Goal: Information Seeking & Learning: Compare options

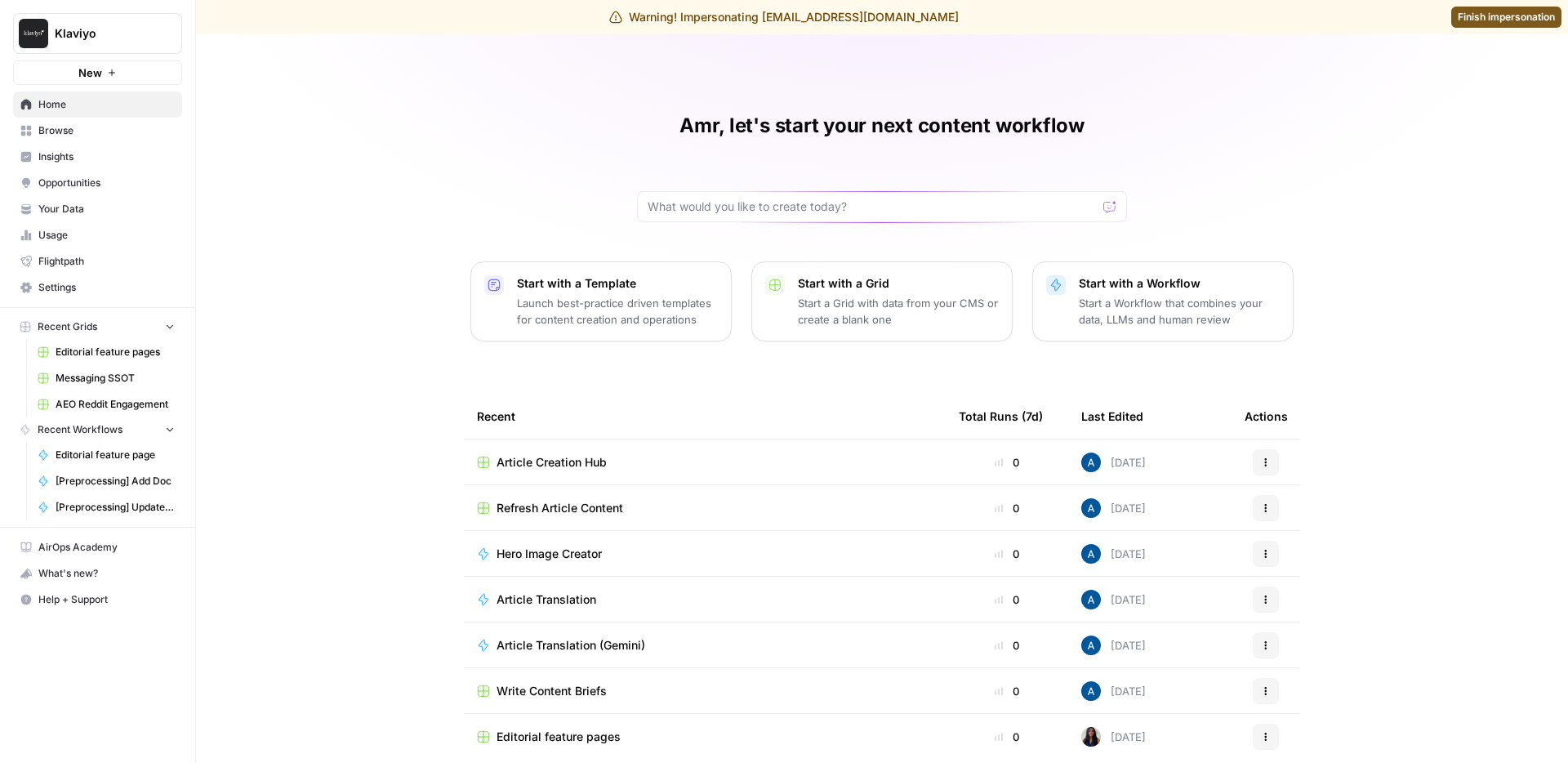
click at [1467, 21] on span "Finish impersonation" at bounding box center [1506, 16] width 97 height 15
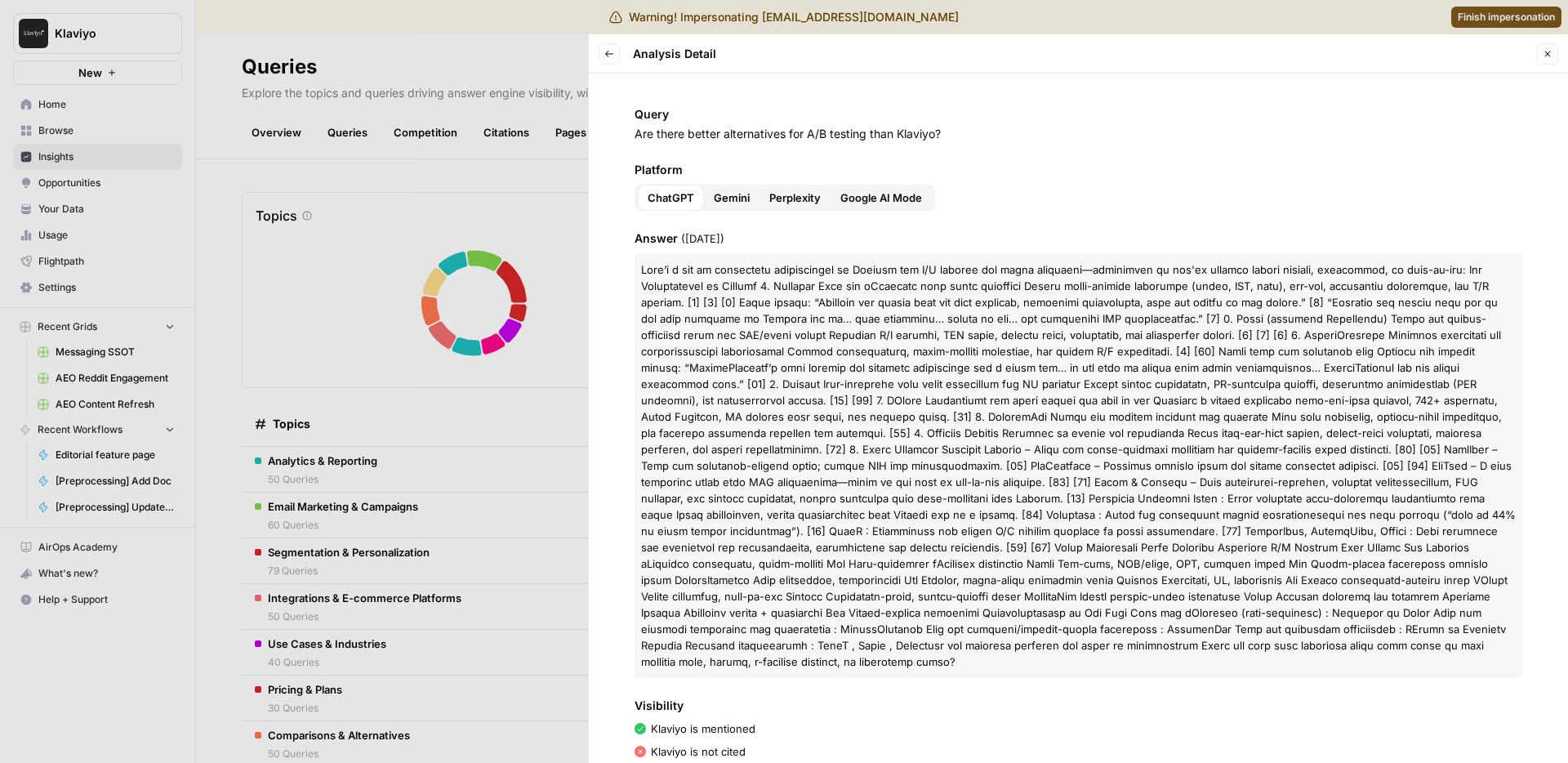
scroll to position [135, 0]
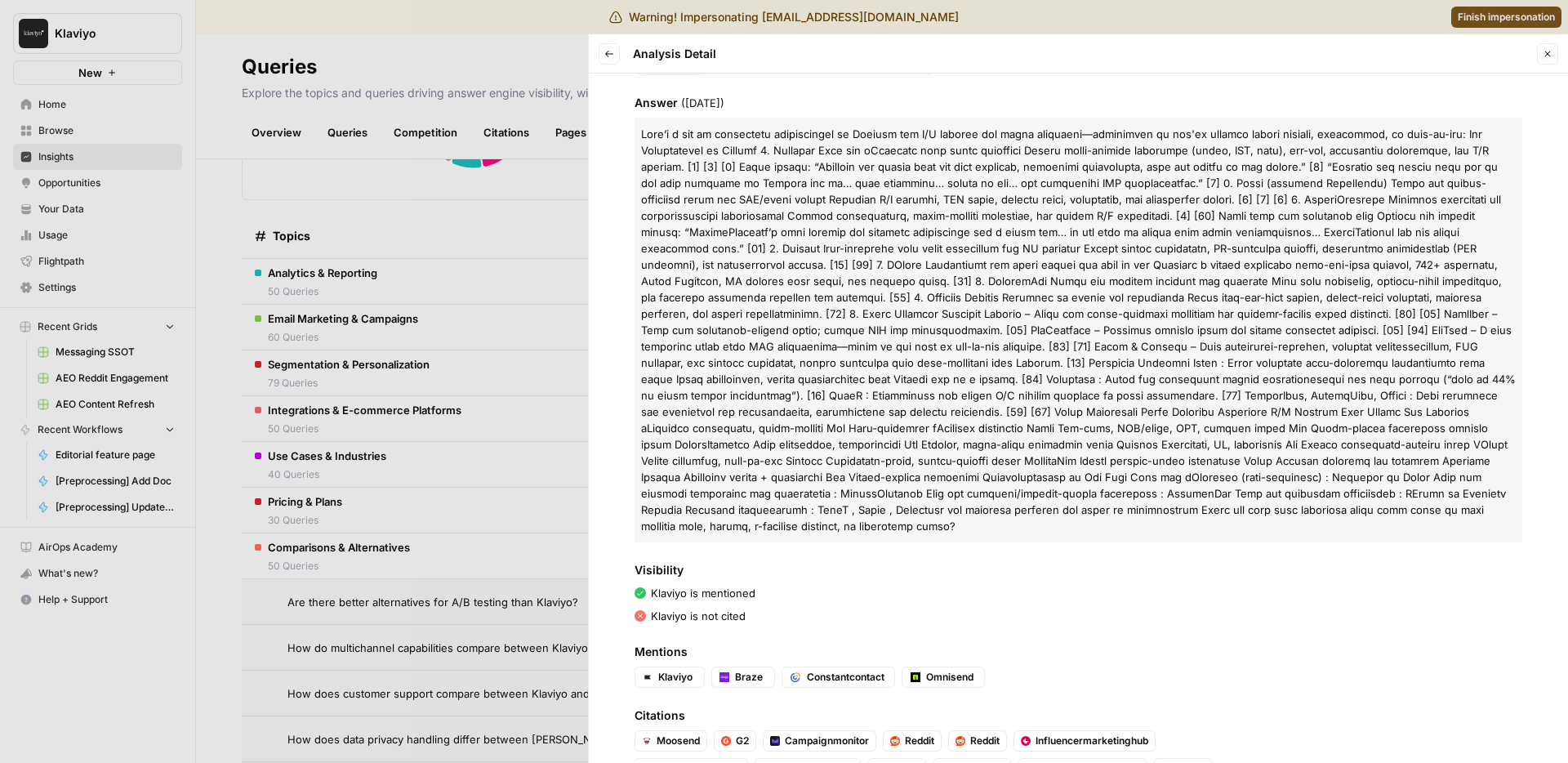
click at [493, 234] on div at bounding box center [784, 381] width 1568 height 763
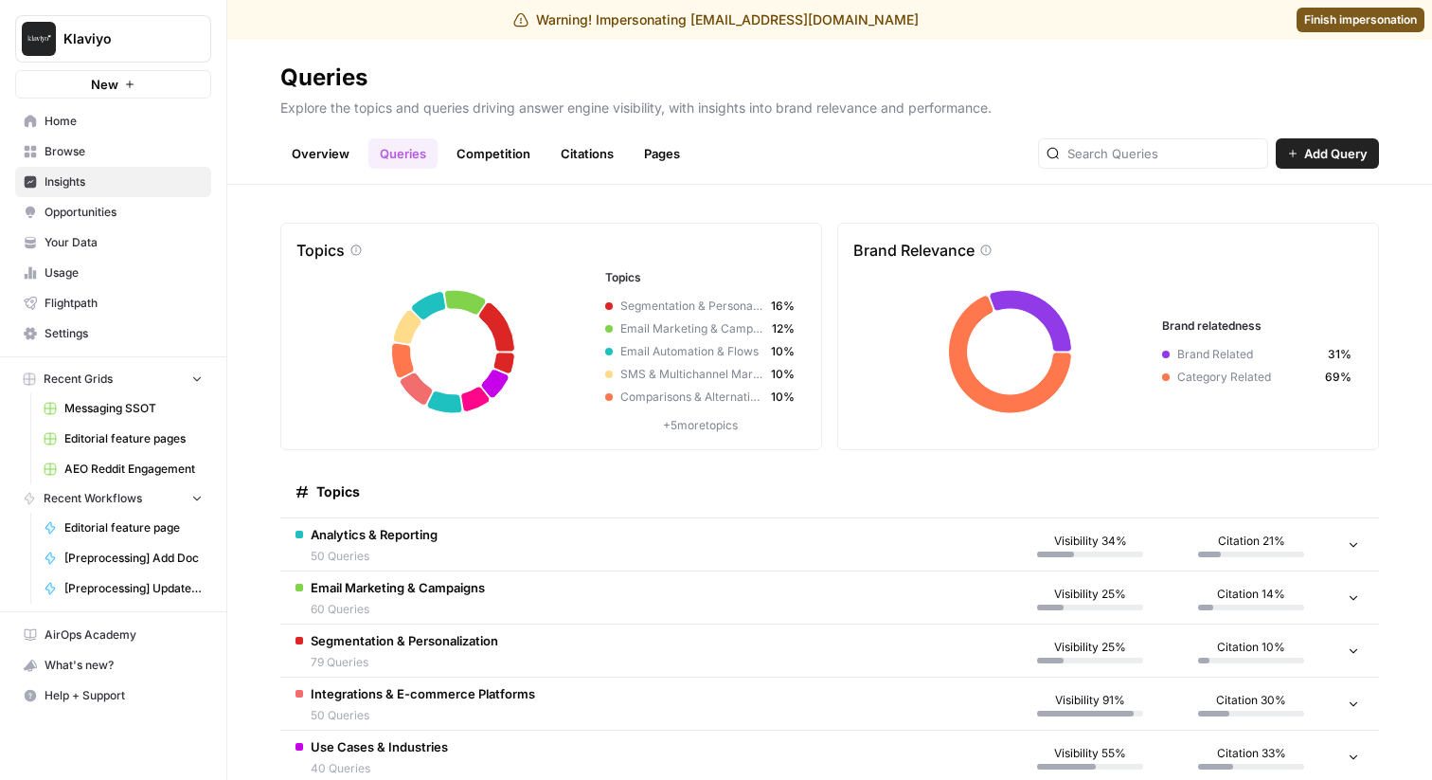
click at [499, 155] on link "Competition" at bounding box center [493, 153] width 97 height 30
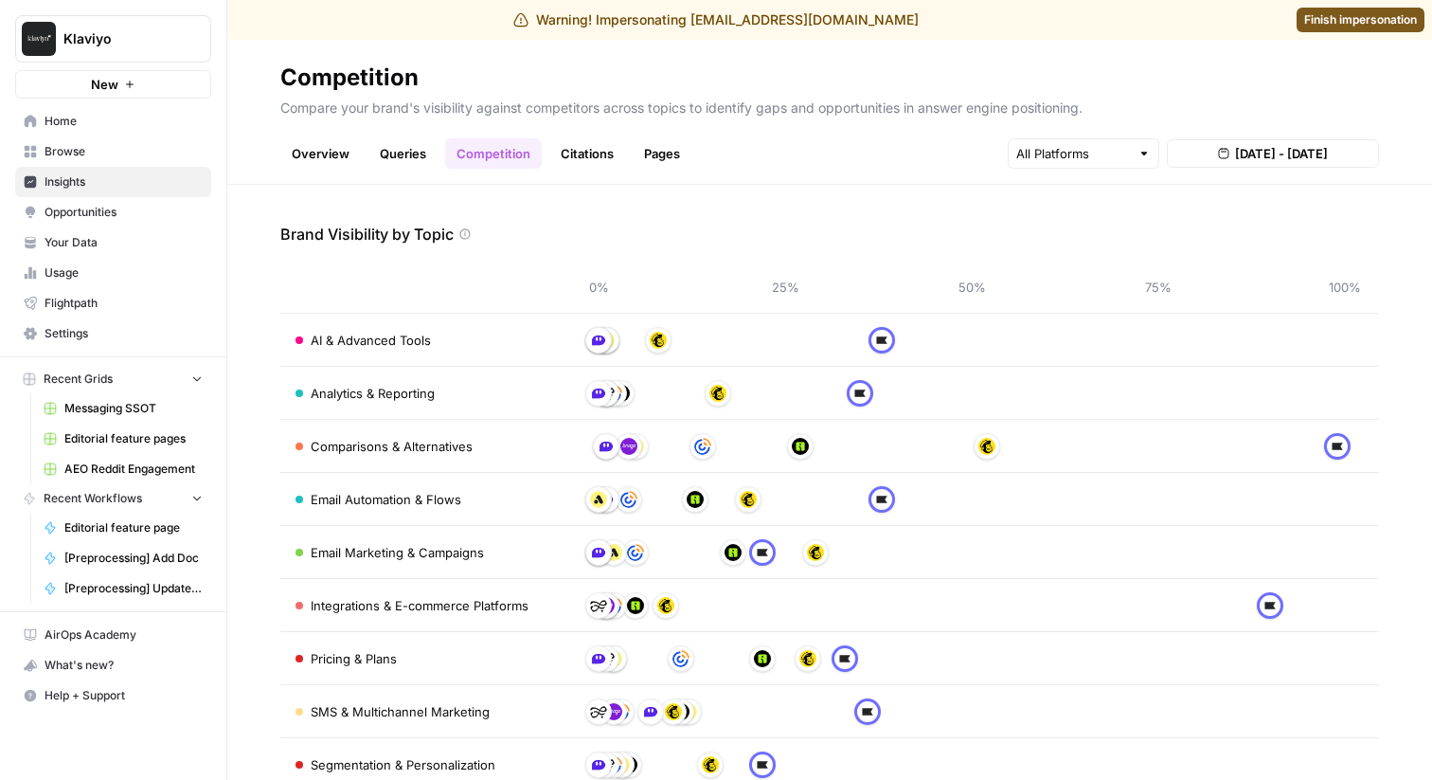
click at [413, 150] on link "Queries" at bounding box center [402, 153] width 69 height 30
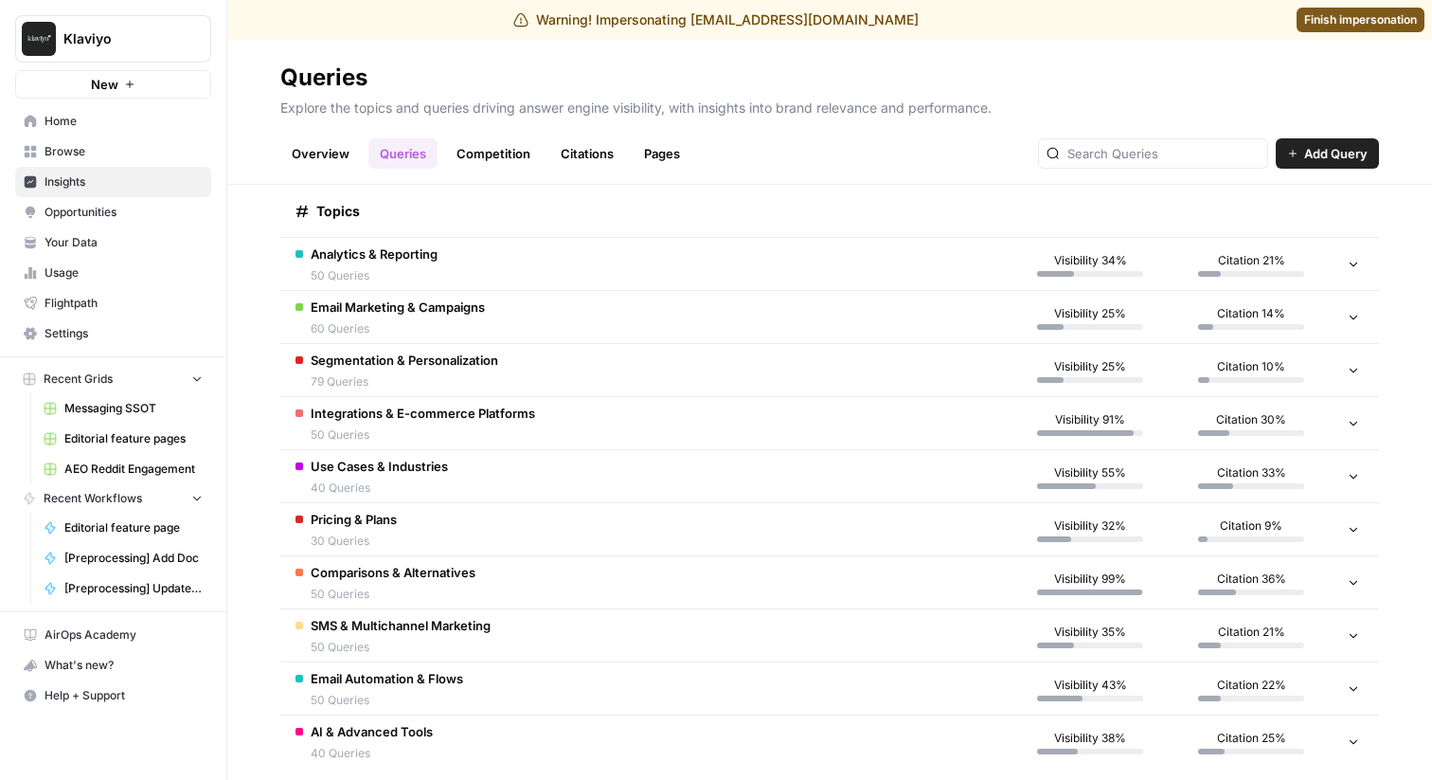
scroll to position [307, 0]
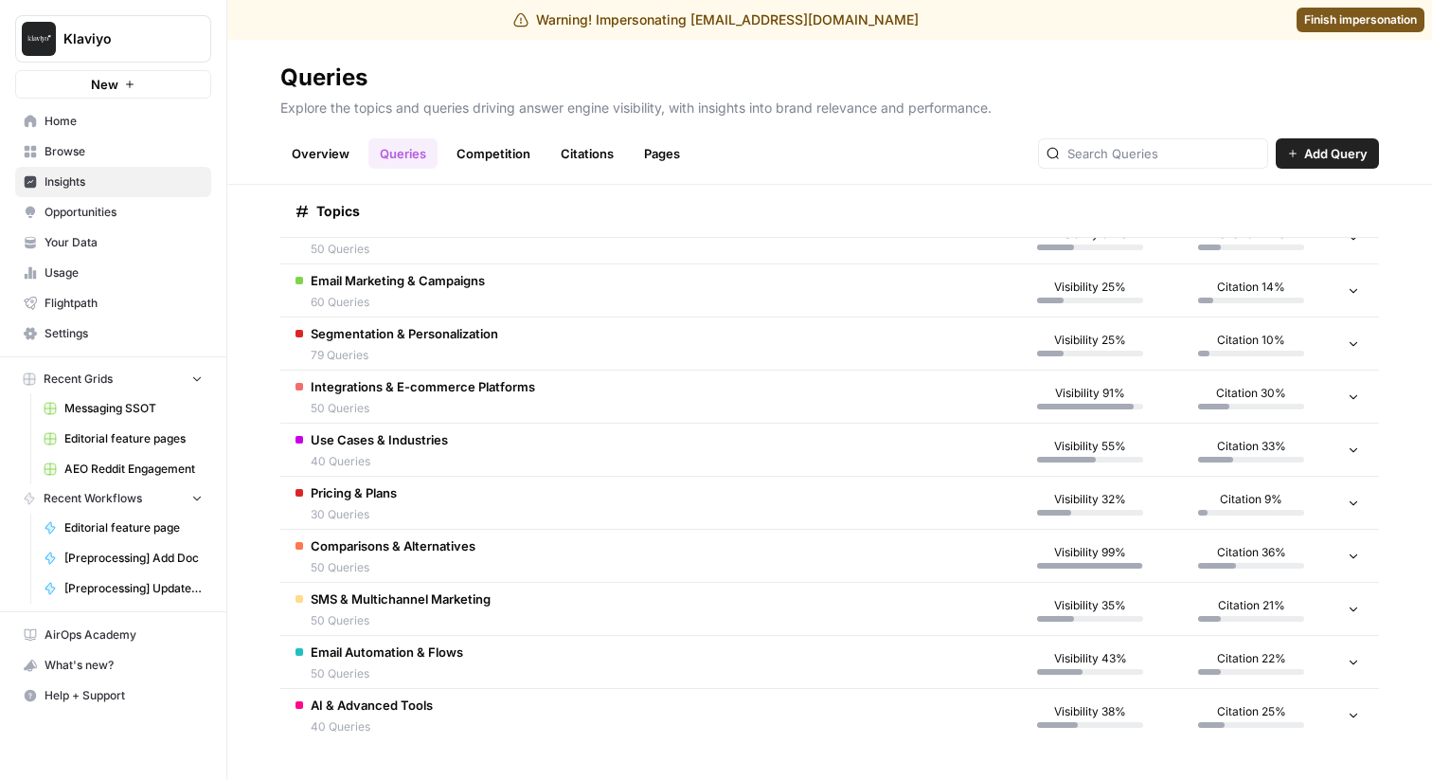
click at [439, 572] on span "50 Queries" at bounding box center [393, 567] width 165 height 17
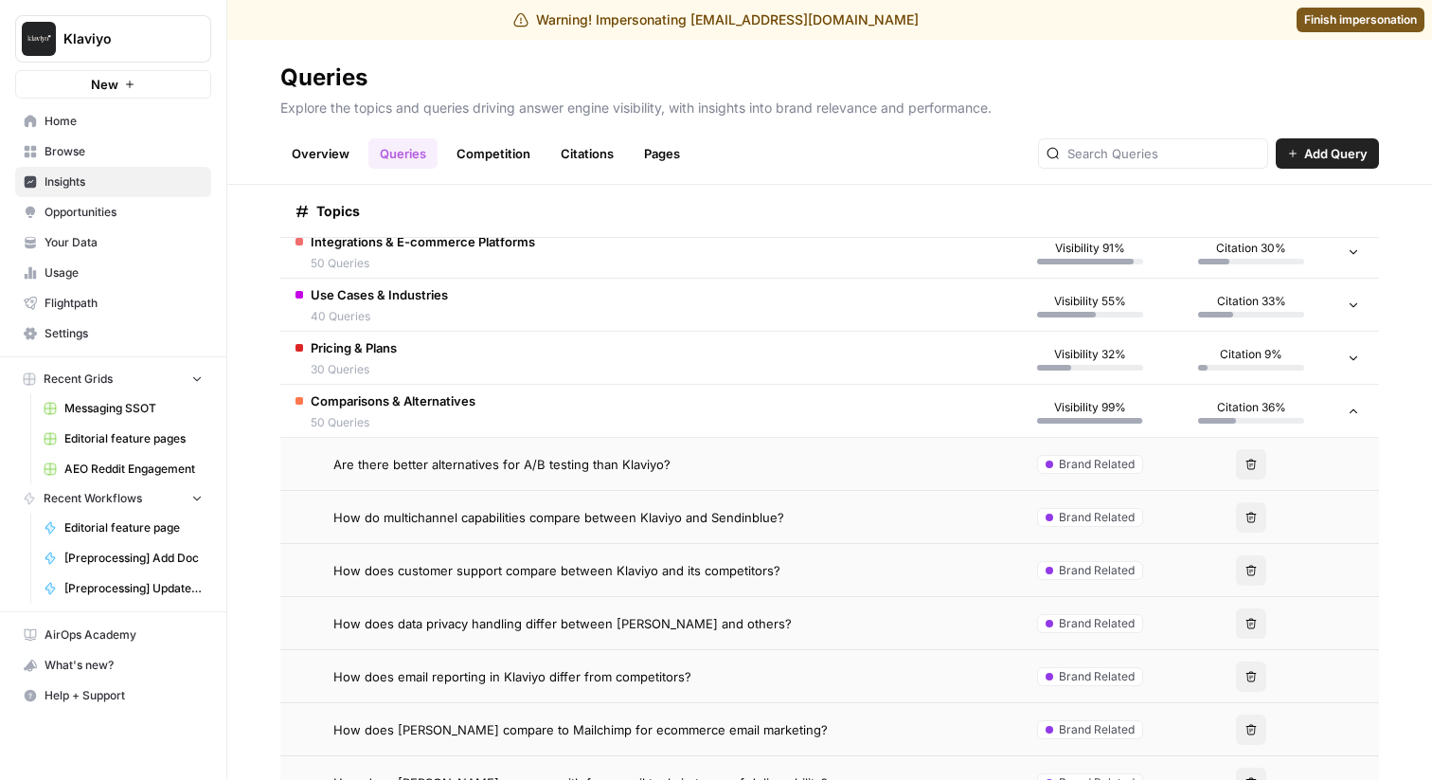
scroll to position [521, 0]
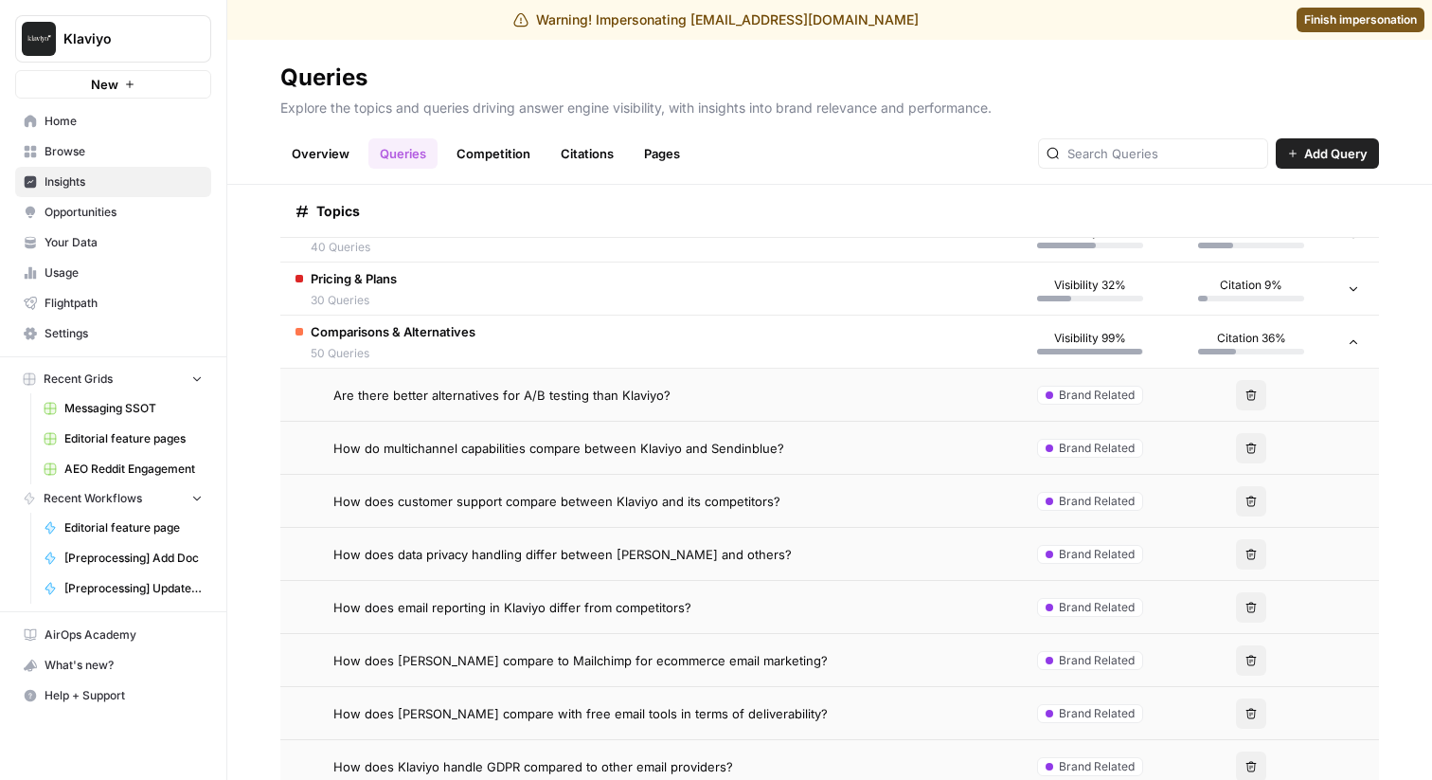
click at [571, 449] on span "How do multichannel capabilities compare between Klaviyo and Sendinblue?" at bounding box center [558, 448] width 451 height 19
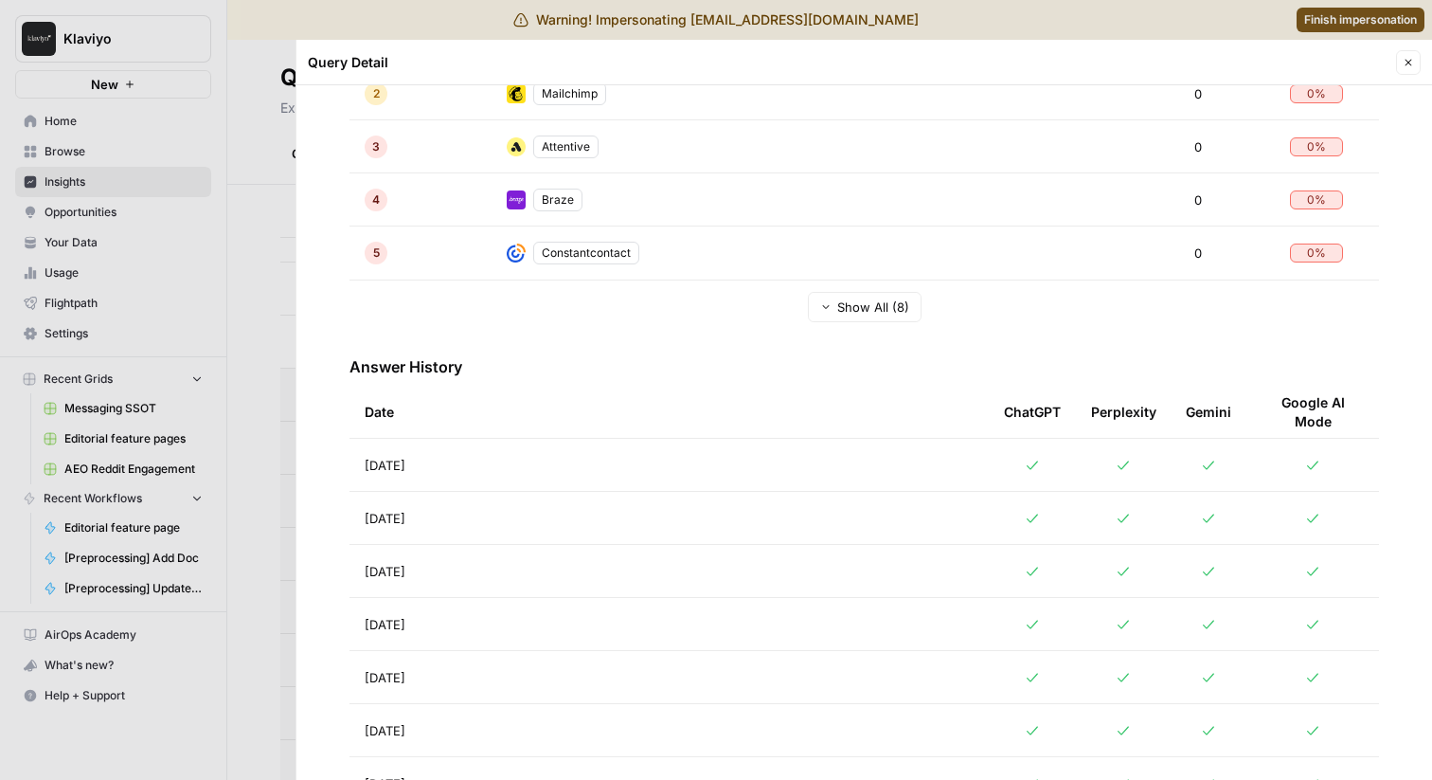
click at [547, 463] on td "Aug 20, 2025" at bounding box center [669, 465] width 639 height 52
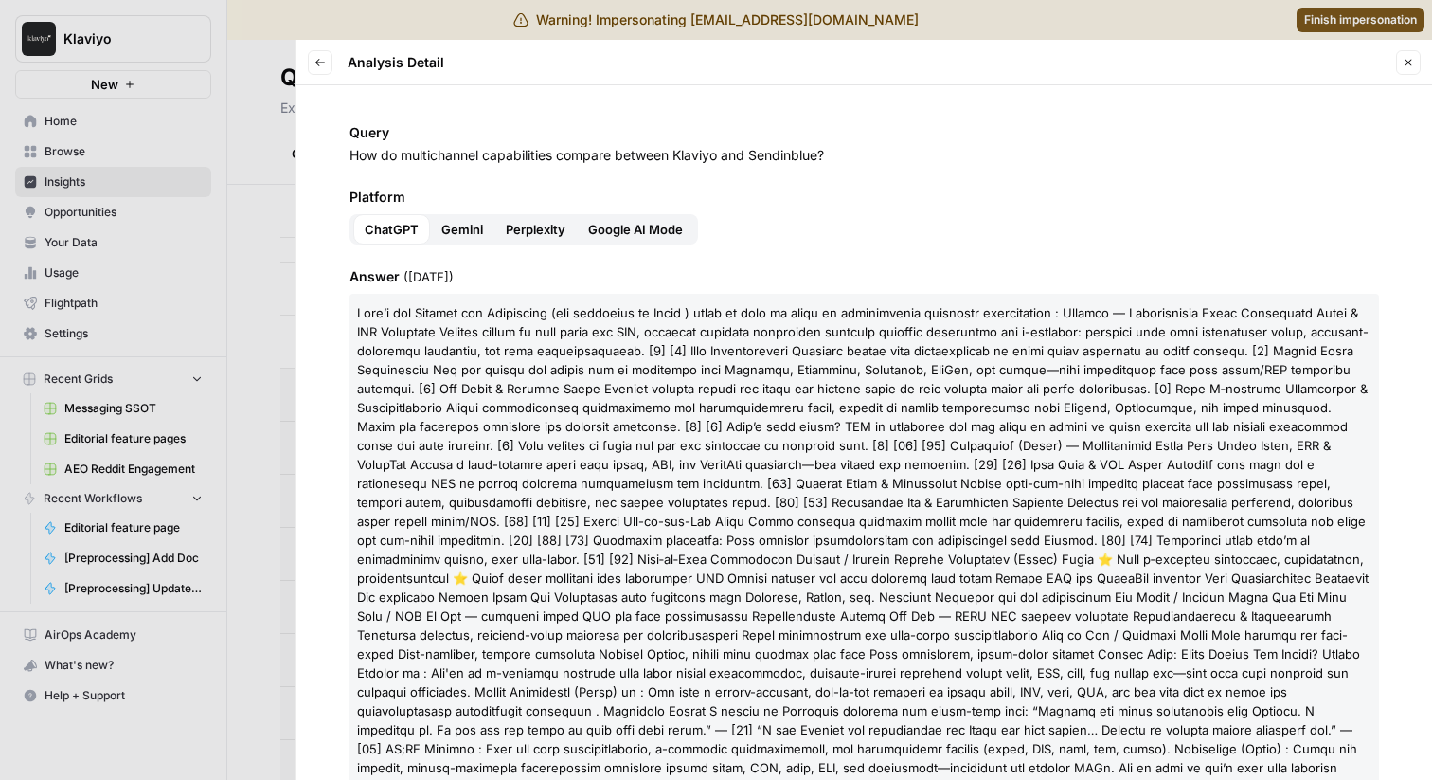
click at [315, 63] on icon "button" at bounding box center [319, 62] width 11 height 11
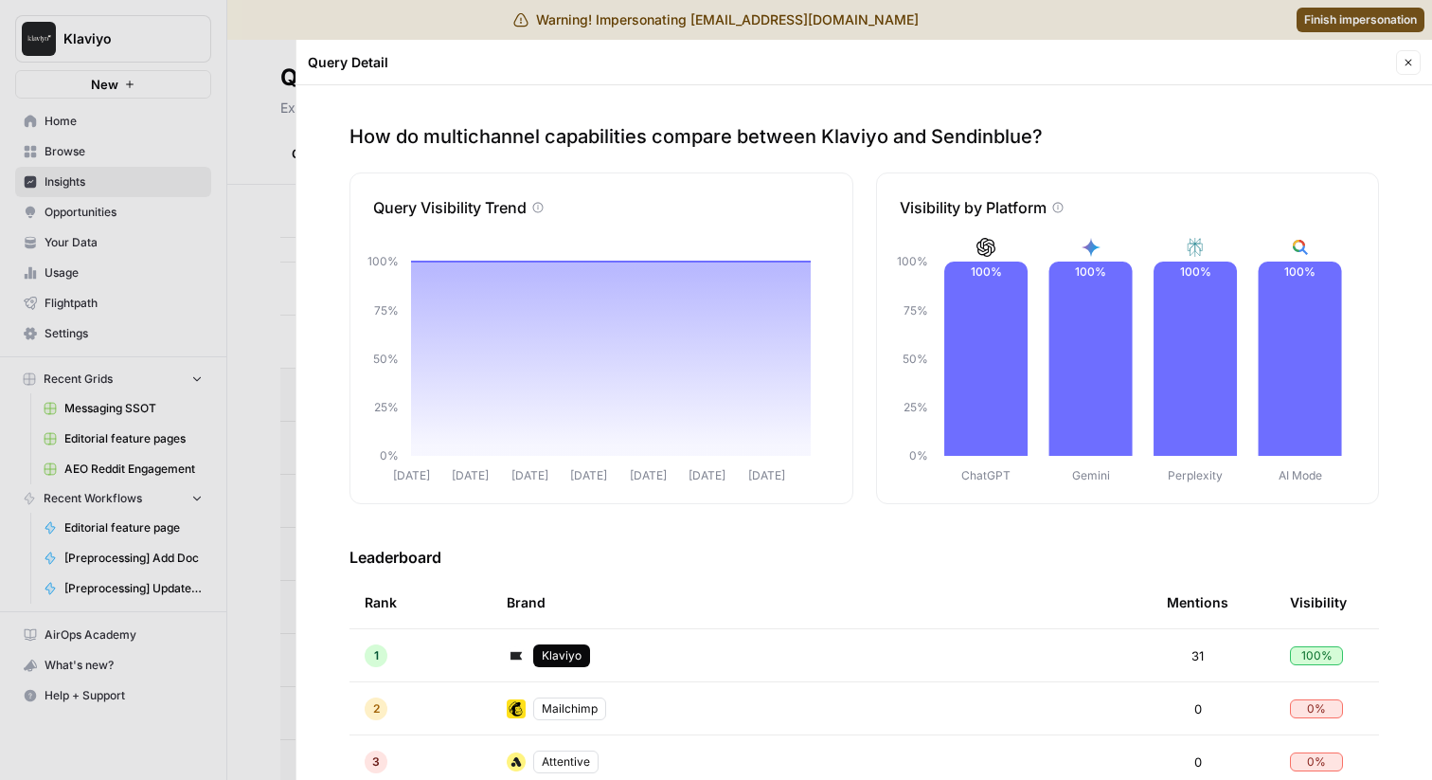
scroll to position [13, 0]
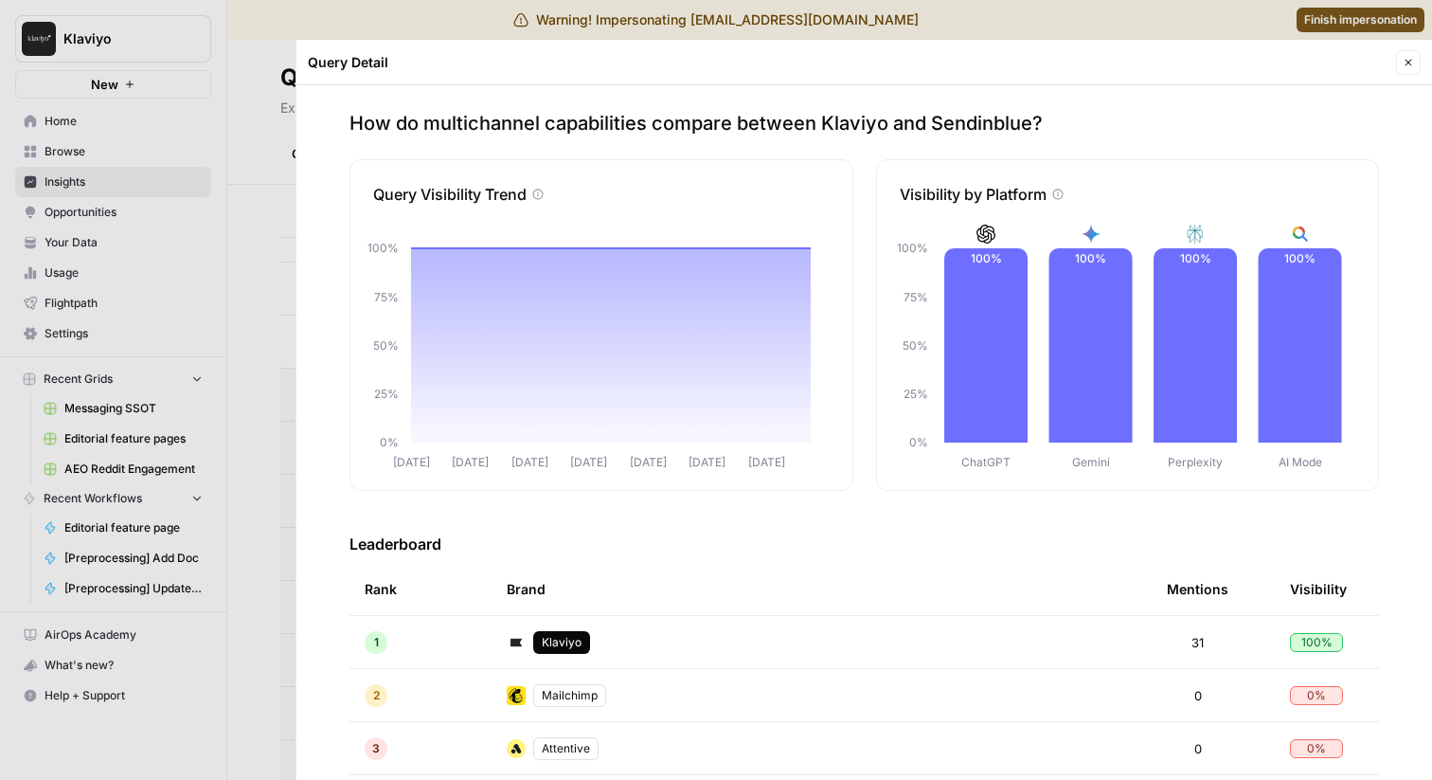
click at [237, 231] on div at bounding box center [716, 390] width 1432 height 780
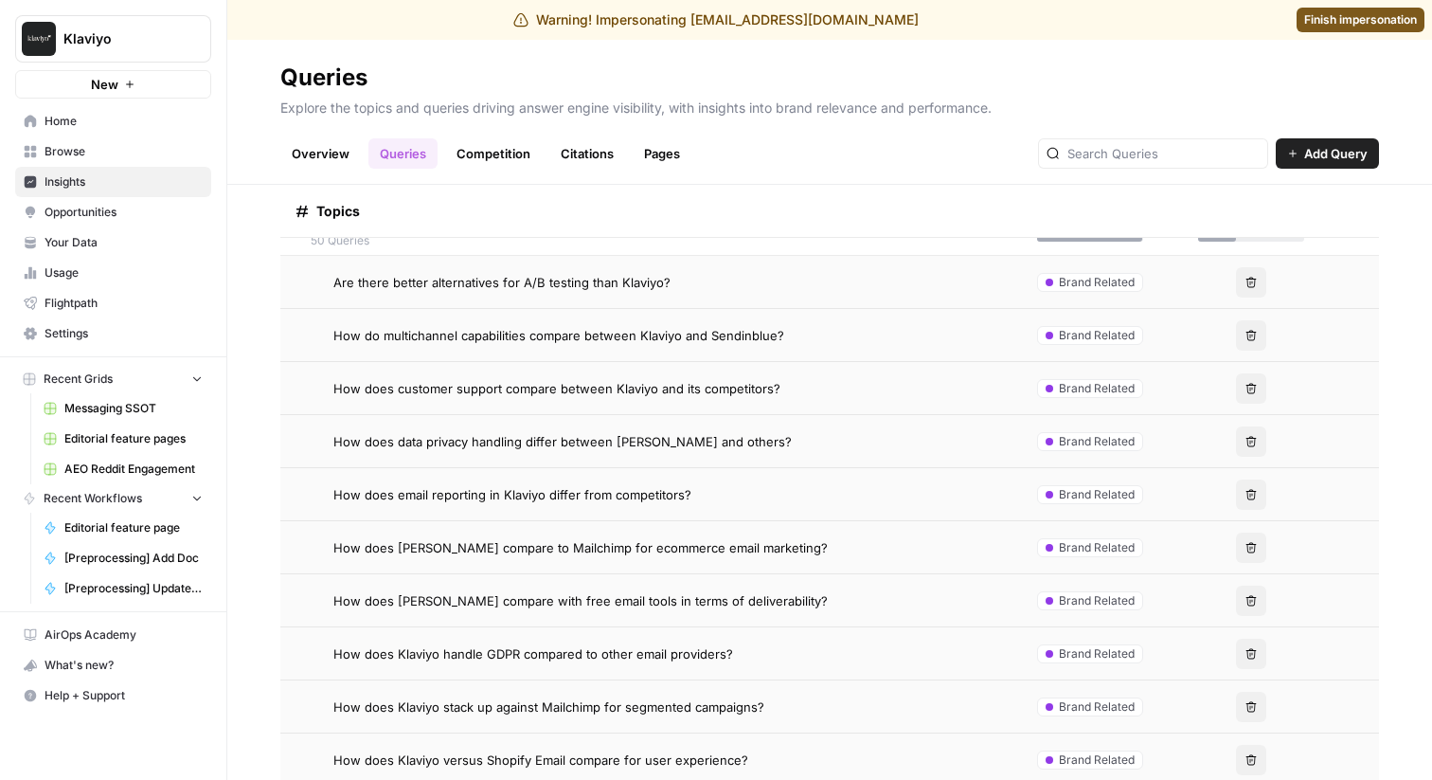
scroll to position [637, 0]
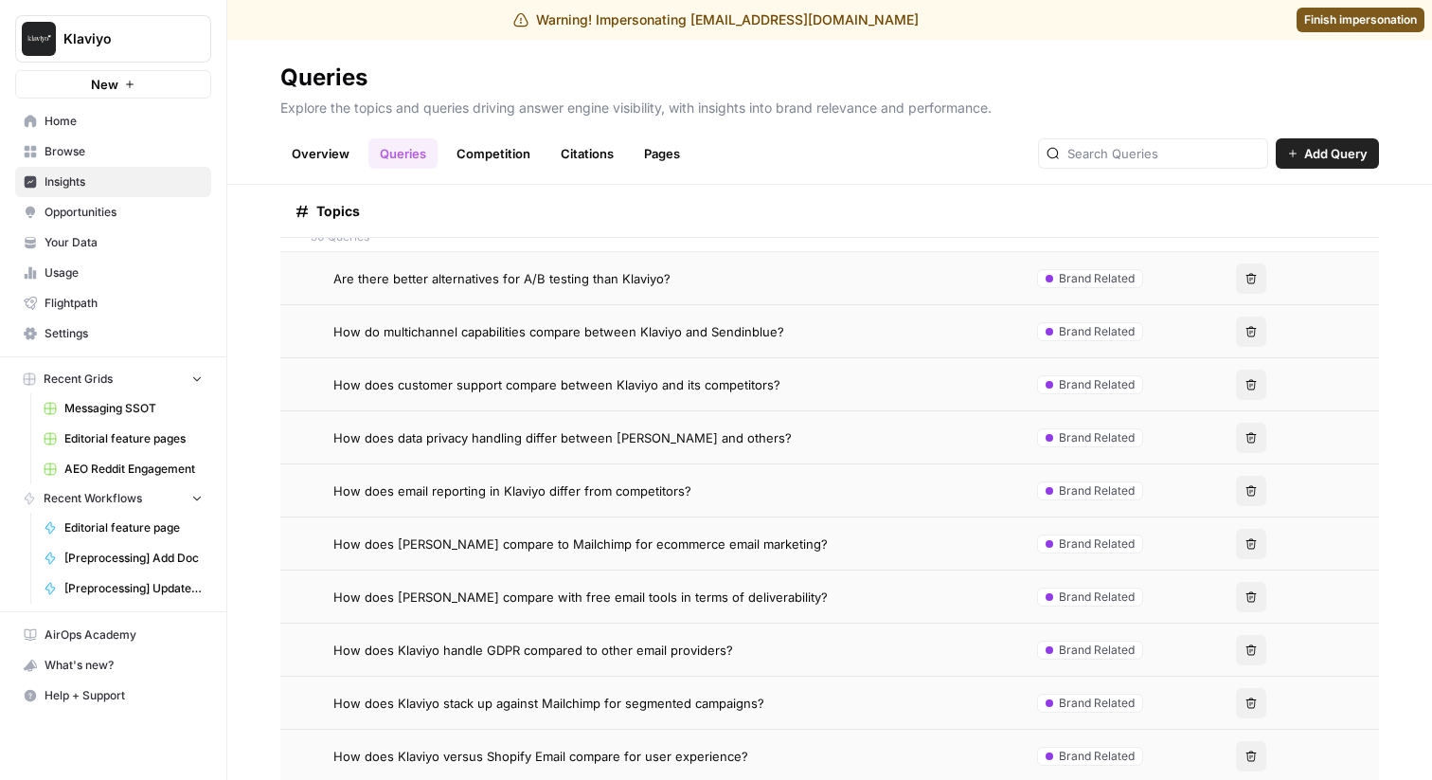
click at [523, 377] on span "How does customer support compare between Klaviyo and its competitors?" at bounding box center [556, 384] width 447 height 19
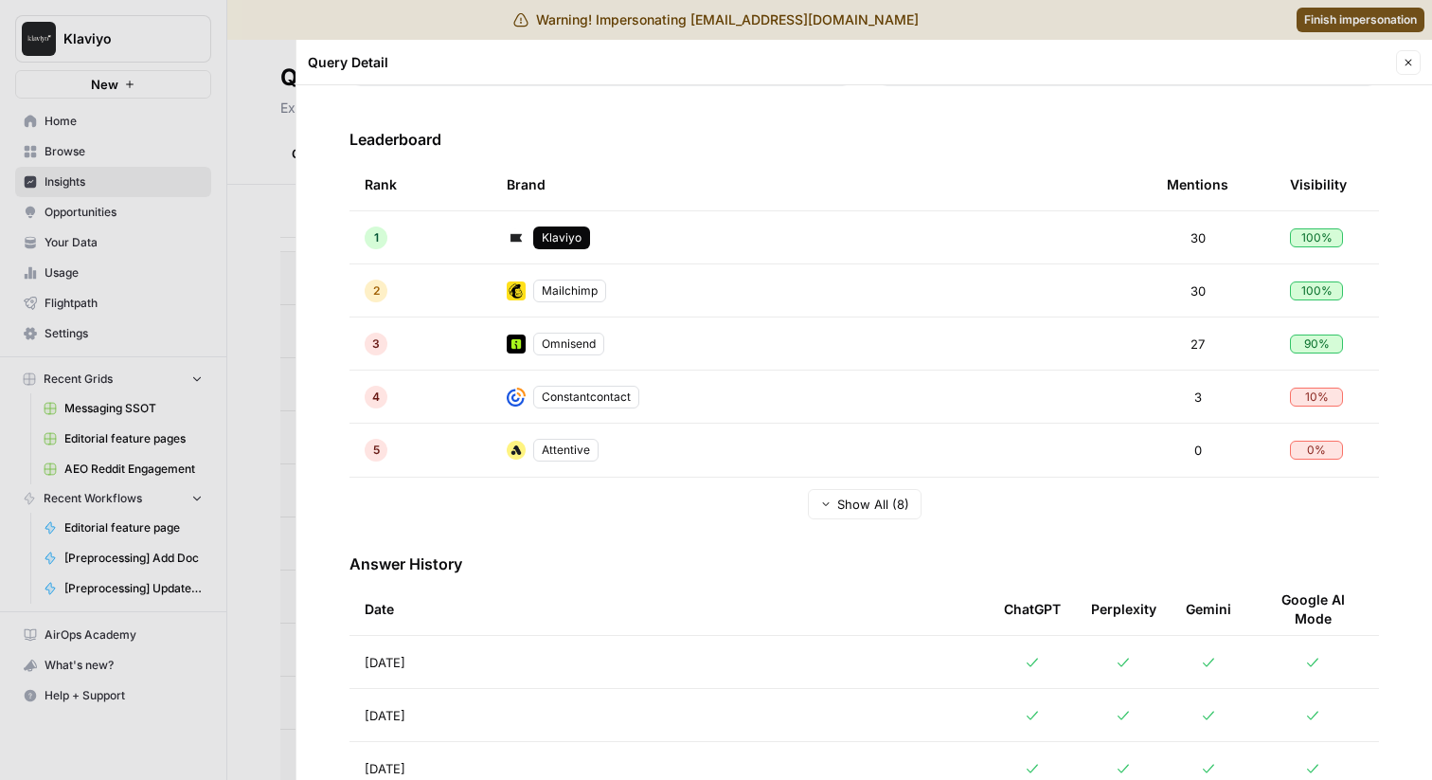
scroll to position [412, 0]
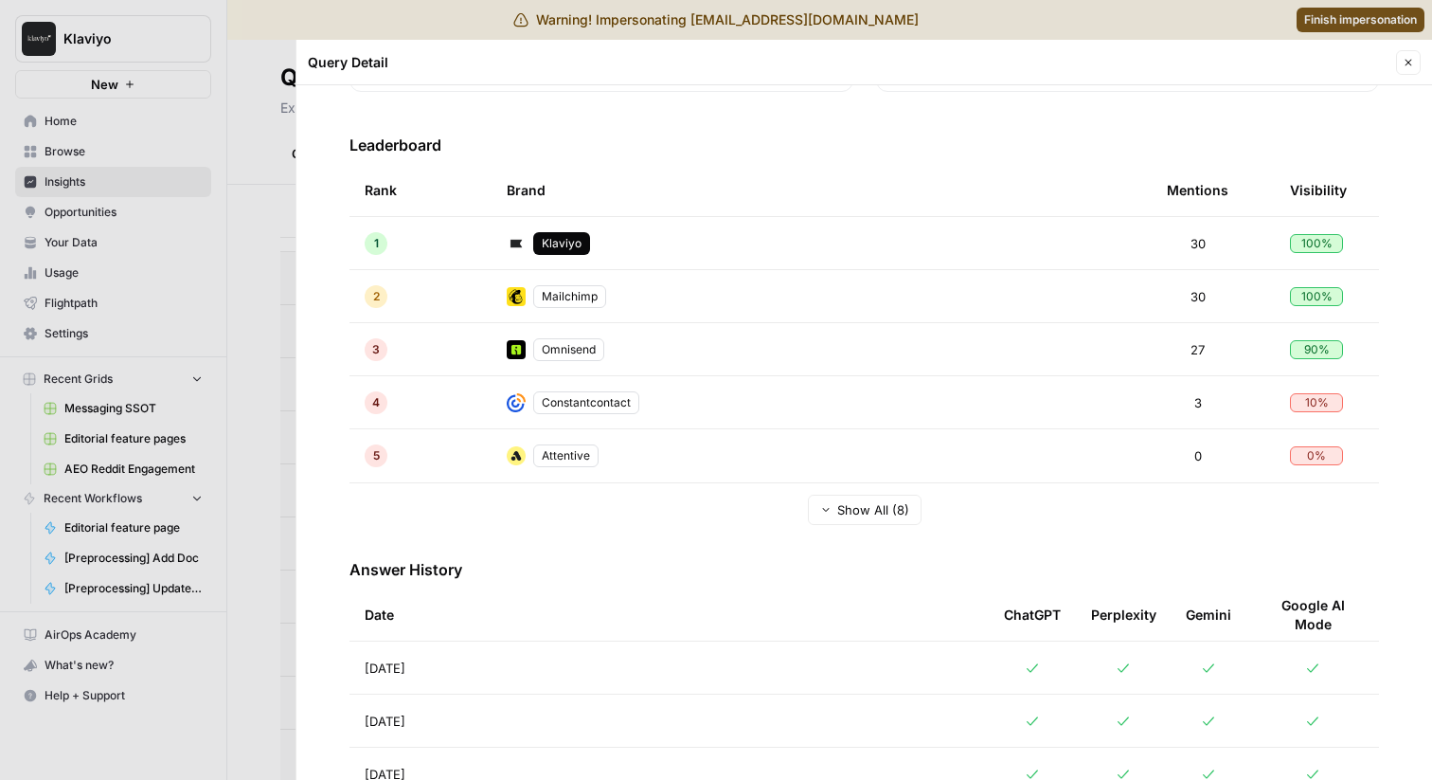
click at [901, 505] on button "Show All (8)" at bounding box center [865, 509] width 114 height 30
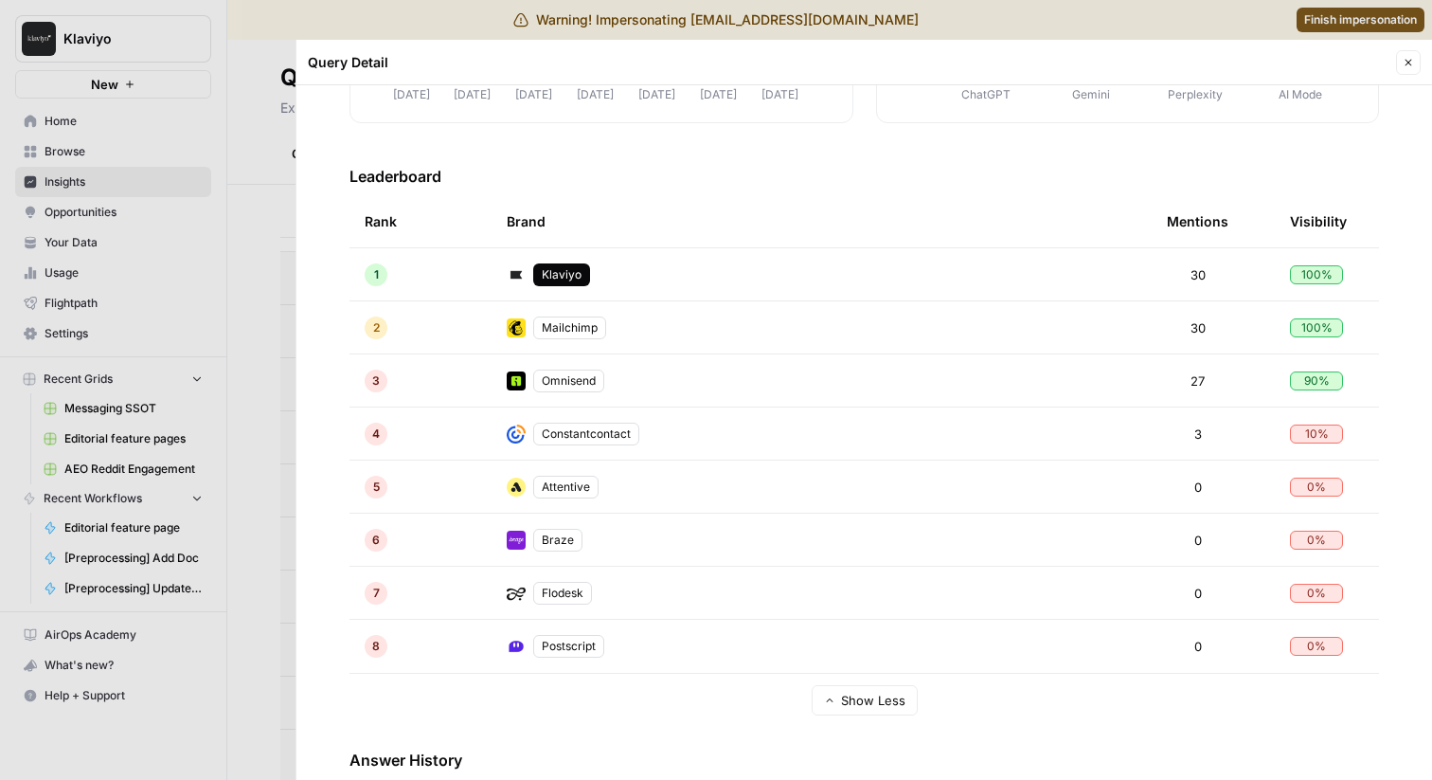
scroll to position [383, 0]
click at [217, 358] on div at bounding box center [716, 390] width 1432 height 780
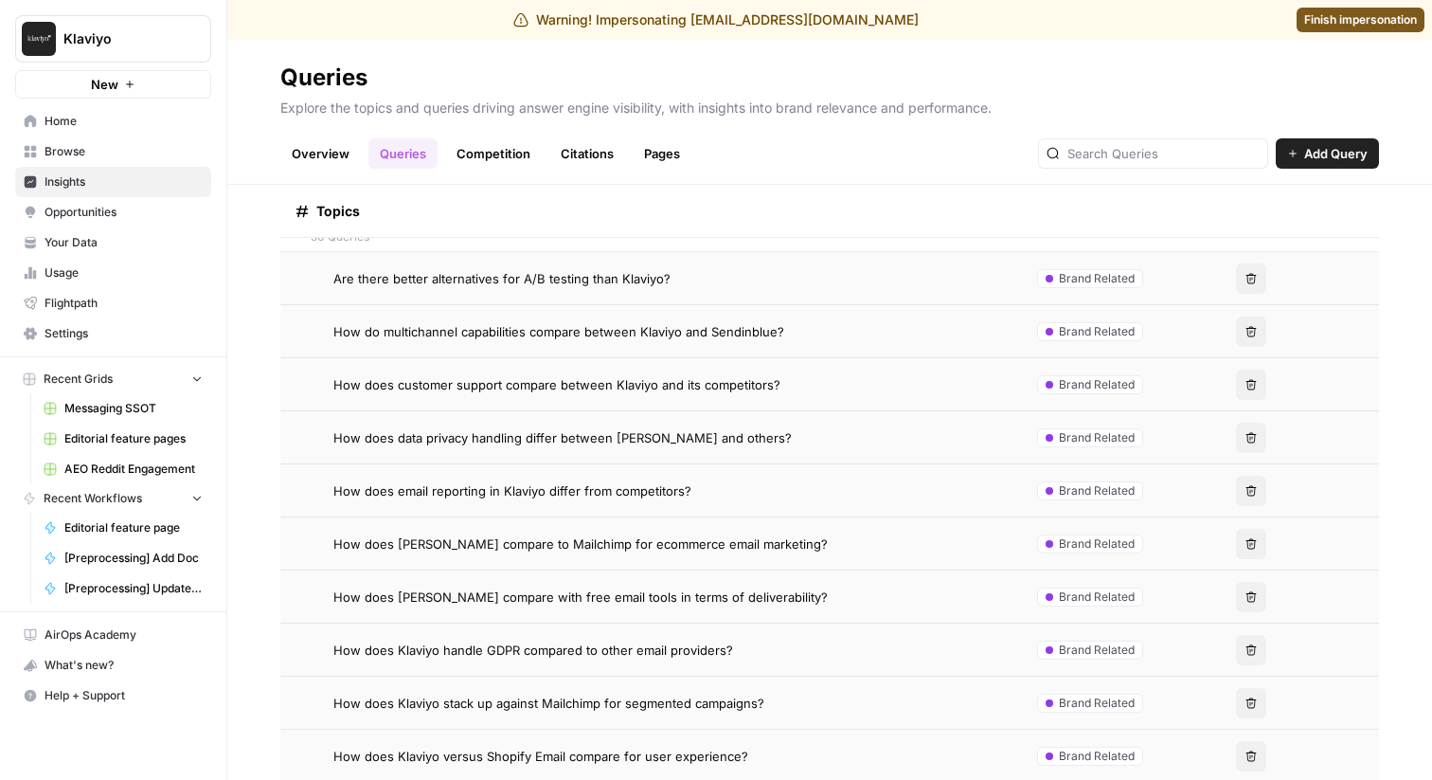
click at [135, 32] on span "Klaviyo" at bounding box center [120, 38] width 115 height 19
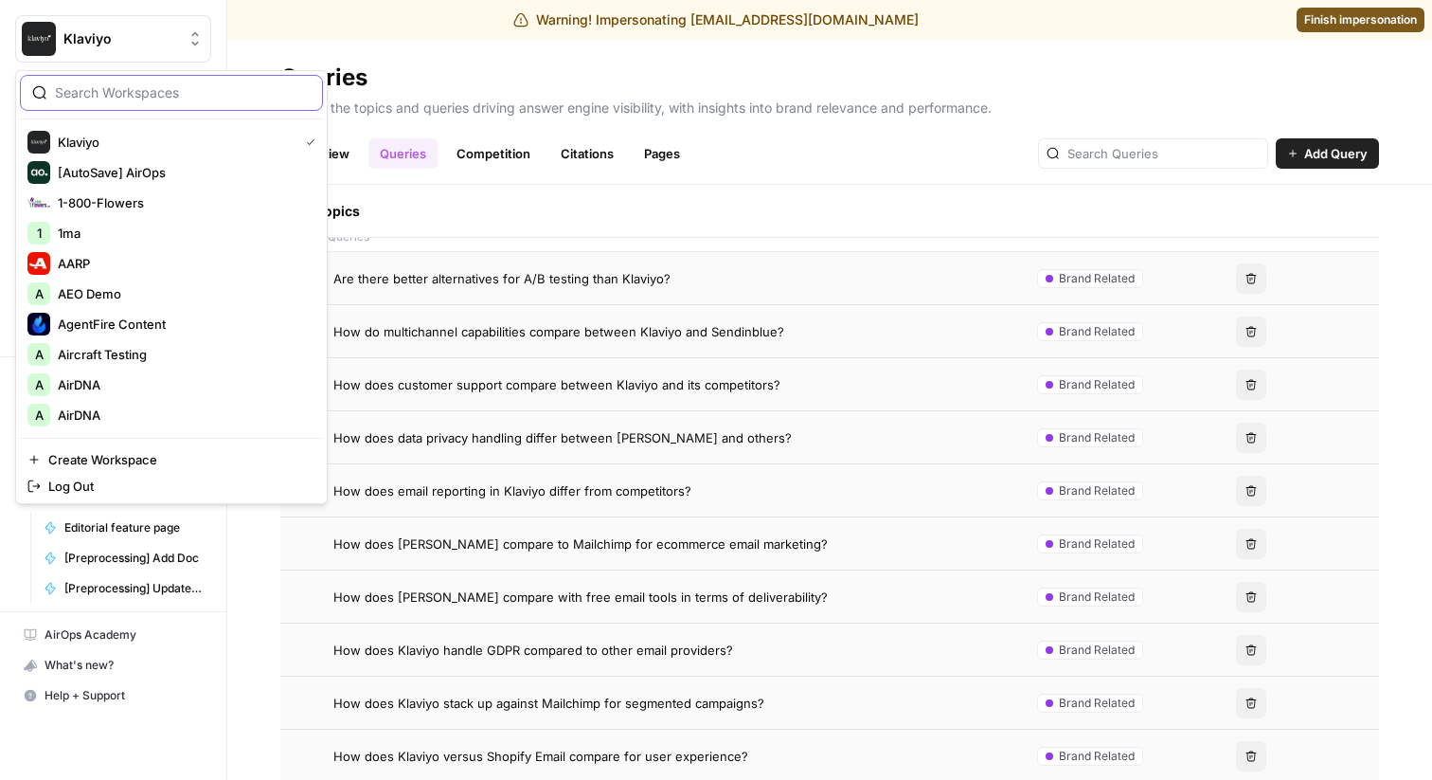
click at [123, 98] on input "search" at bounding box center [183, 92] width 256 height 19
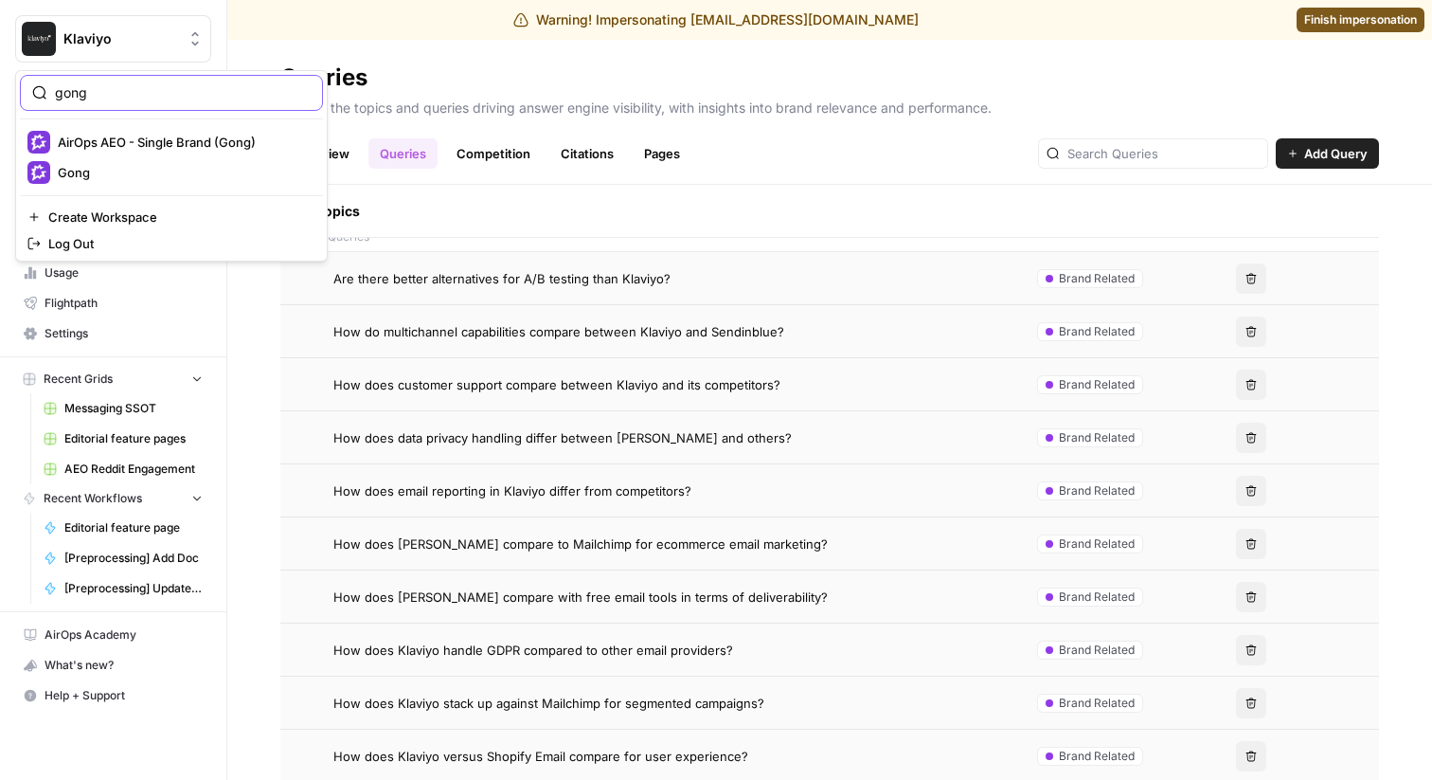
type input "gong"
click at [87, 172] on span "Gong" at bounding box center [183, 172] width 250 height 19
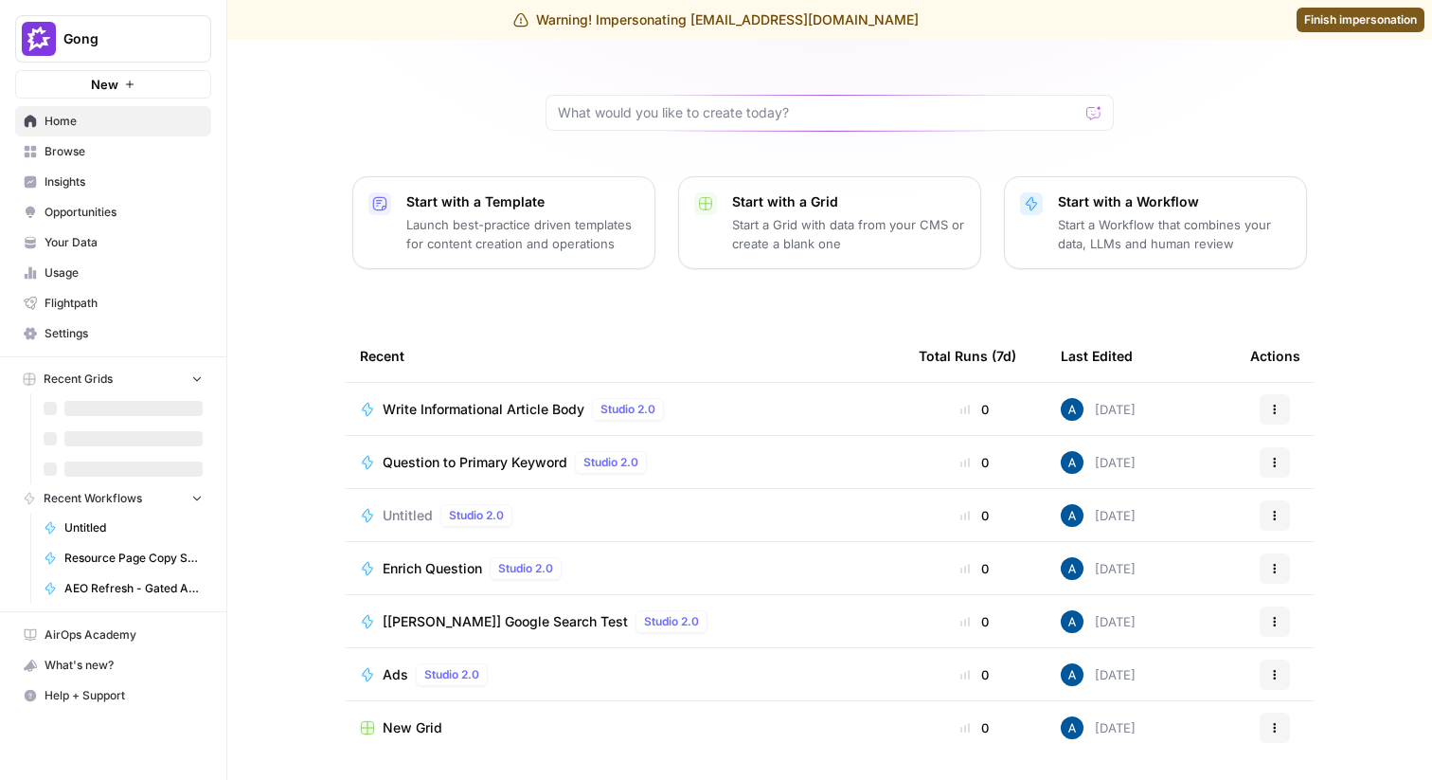
scroll to position [132, 0]
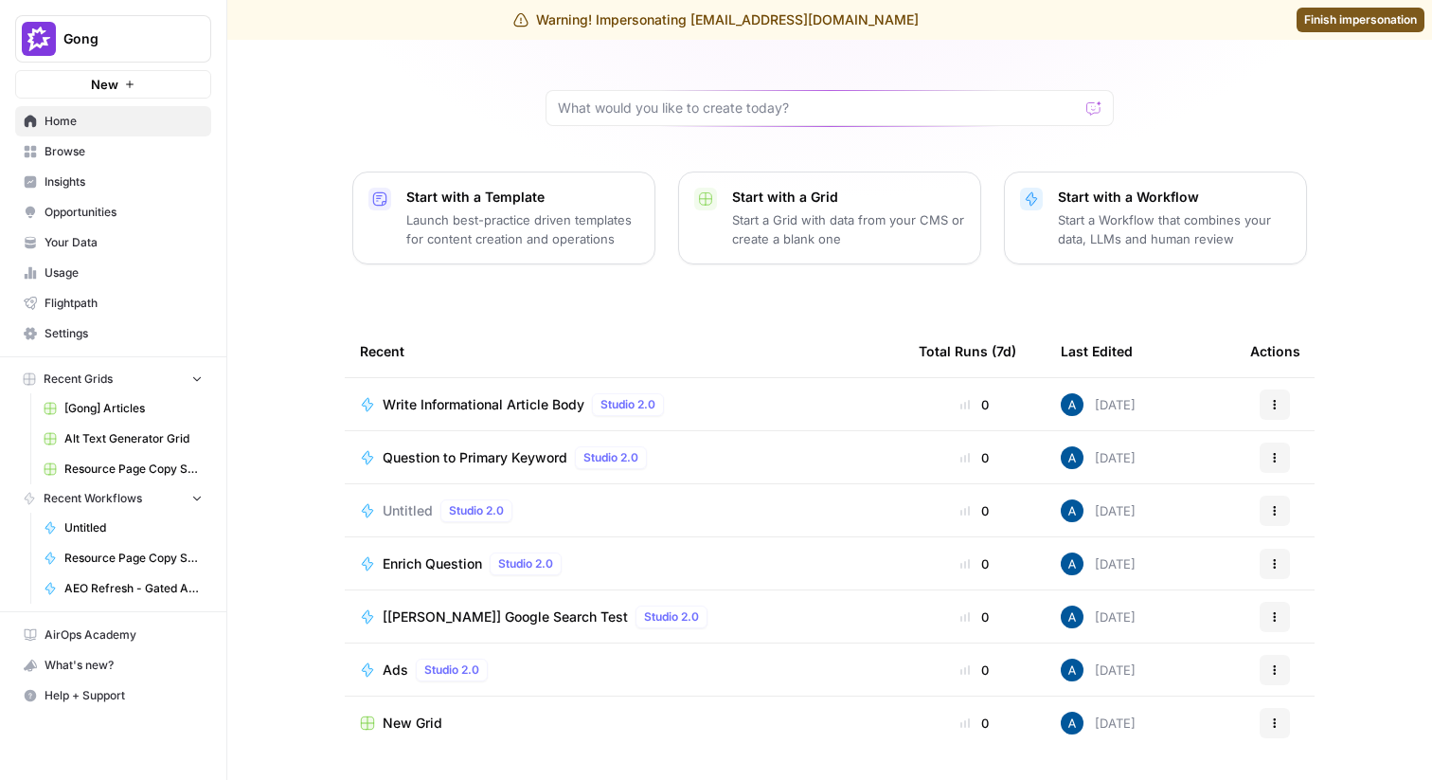
click at [131, 183] on span "Insights" at bounding box center [124, 181] width 158 height 17
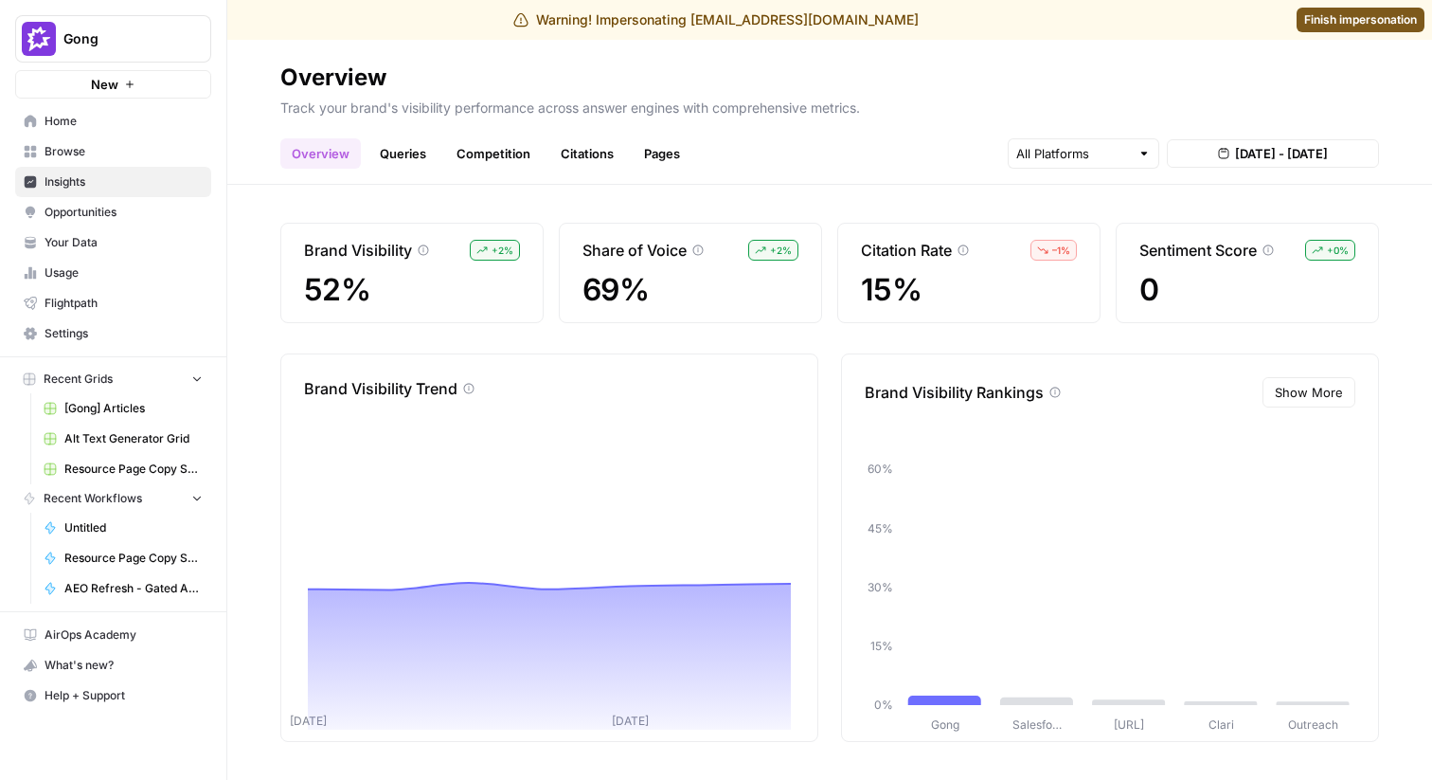
click at [402, 157] on link "Queries" at bounding box center [402, 153] width 69 height 30
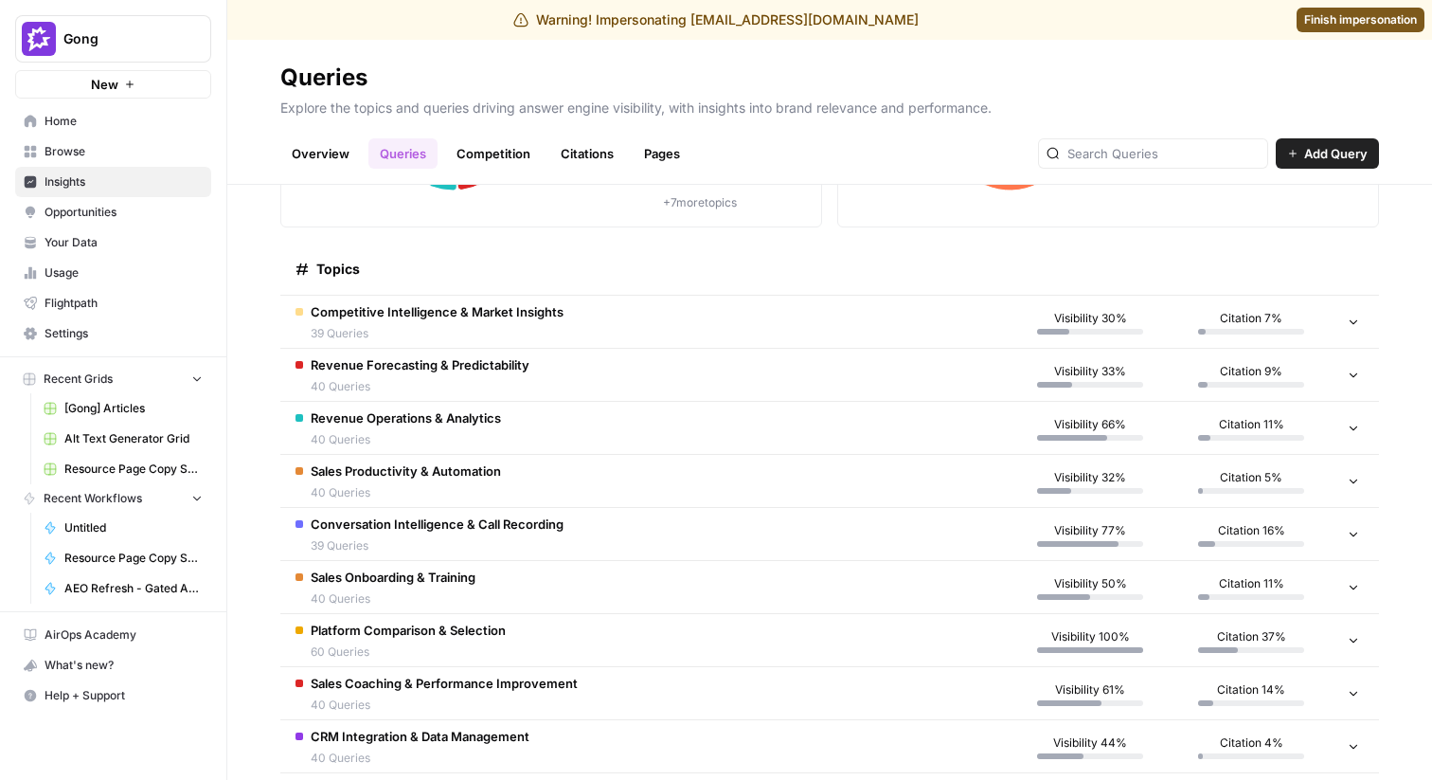
scroll to position [287, 0]
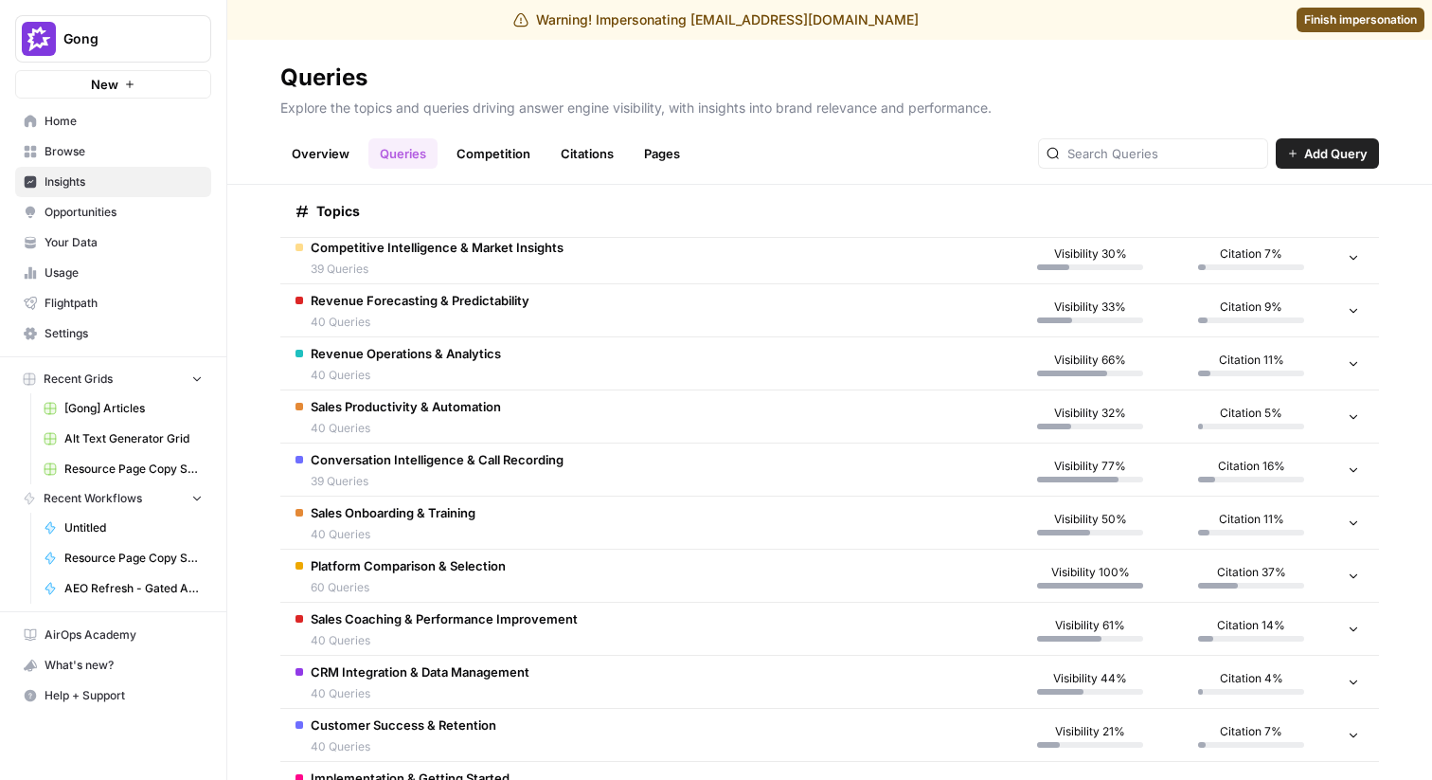
click at [499, 235] on div "Topics" at bounding box center [645, 211] width 699 height 52
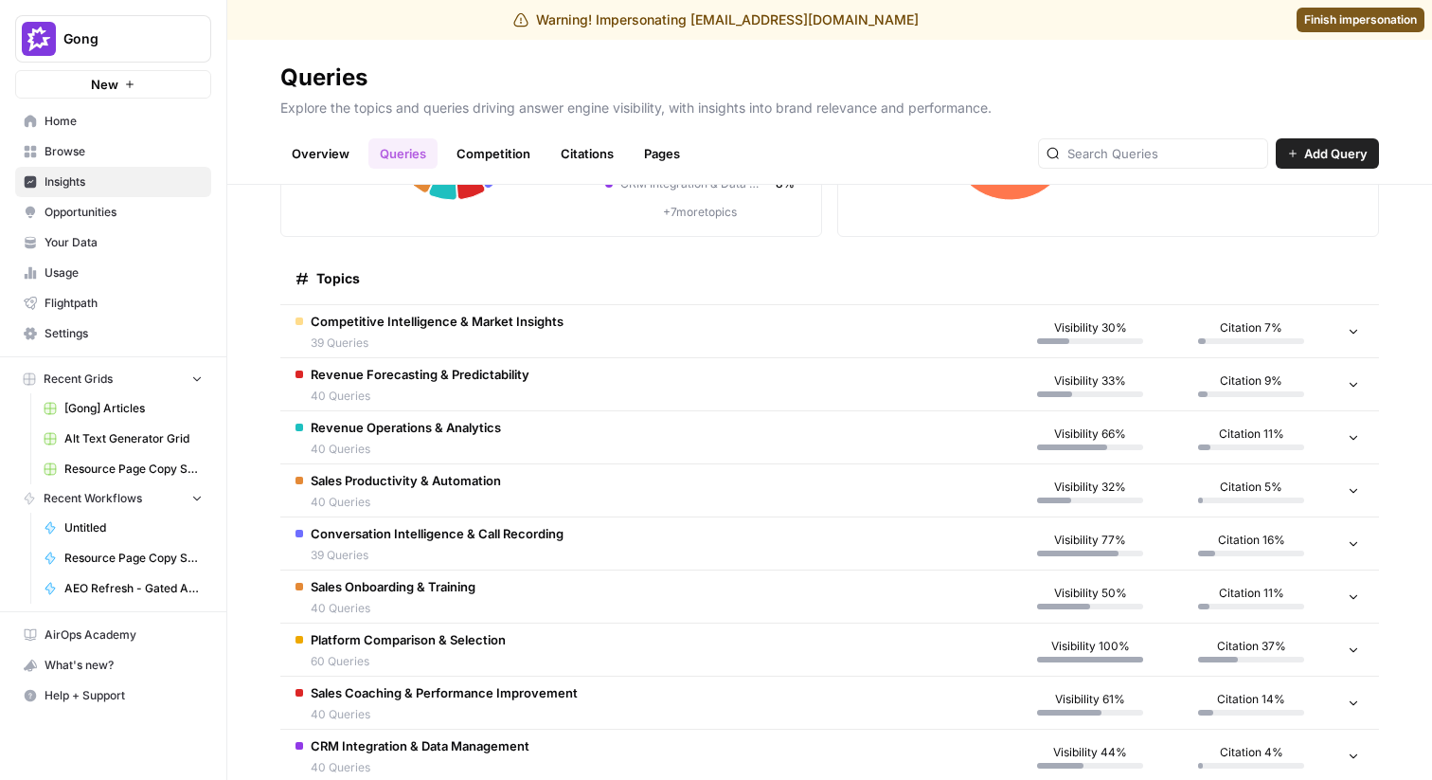
scroll to position [195, 0]
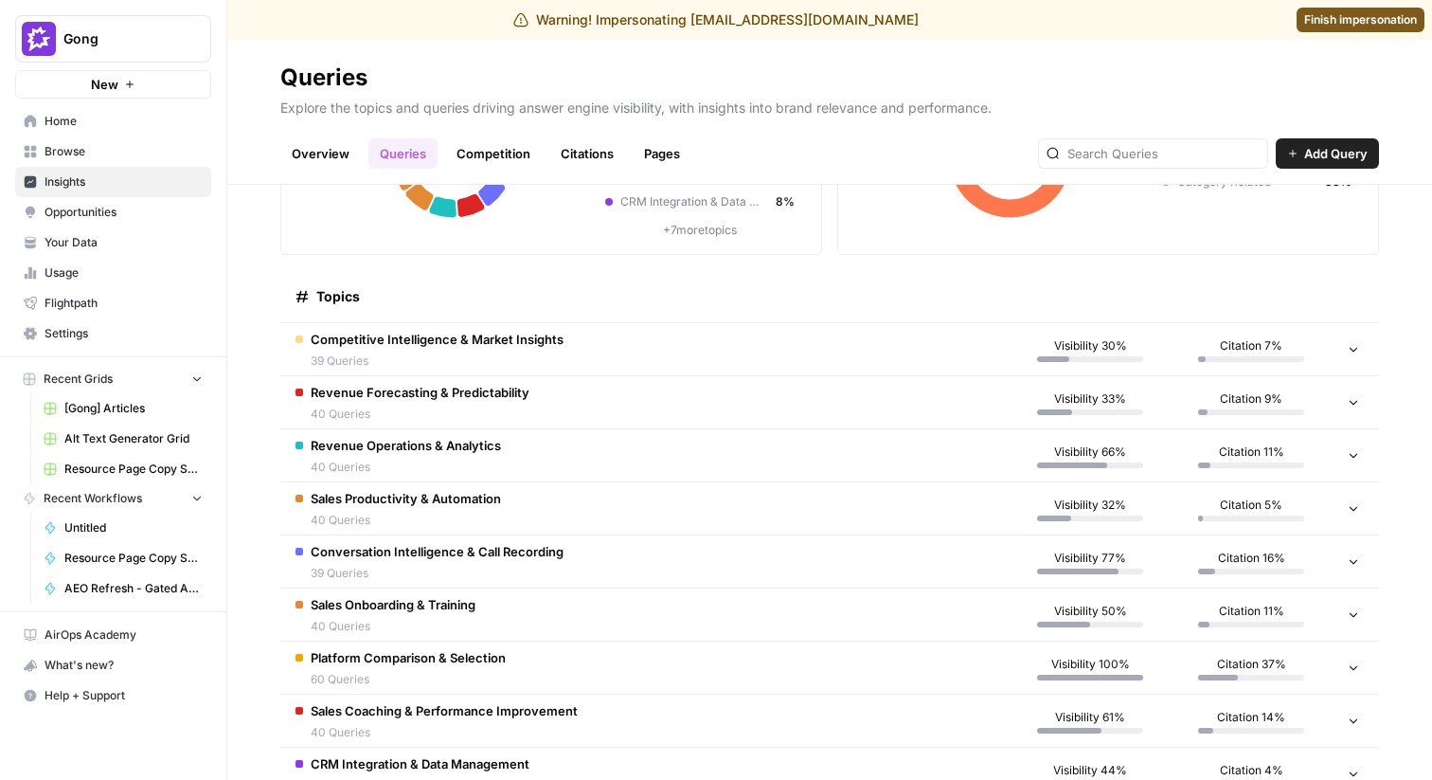
click at [398, 668] on div "Platform Comparison & Selection 60 Queries" at bounding box center [408, 668] width 195 height 40
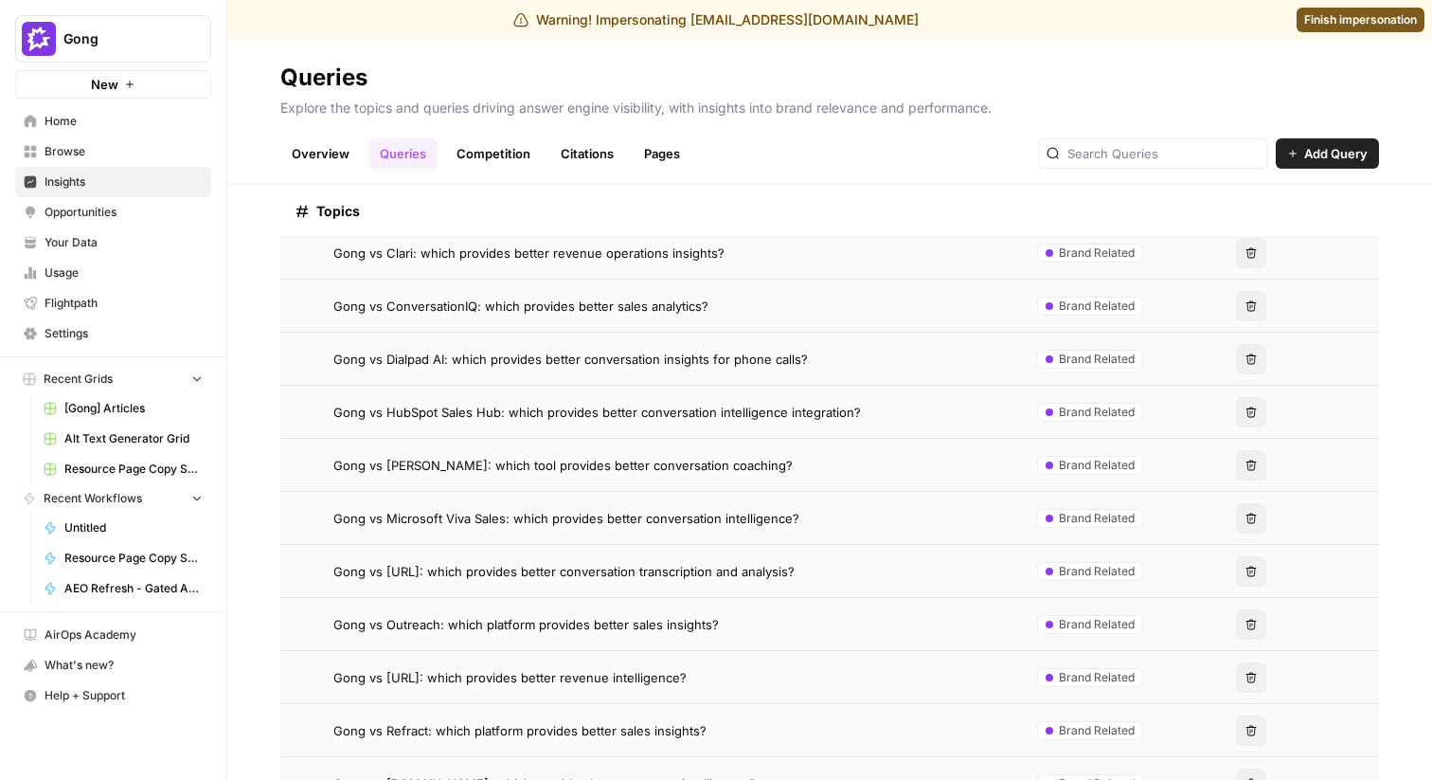
scroll to position [906, 0]
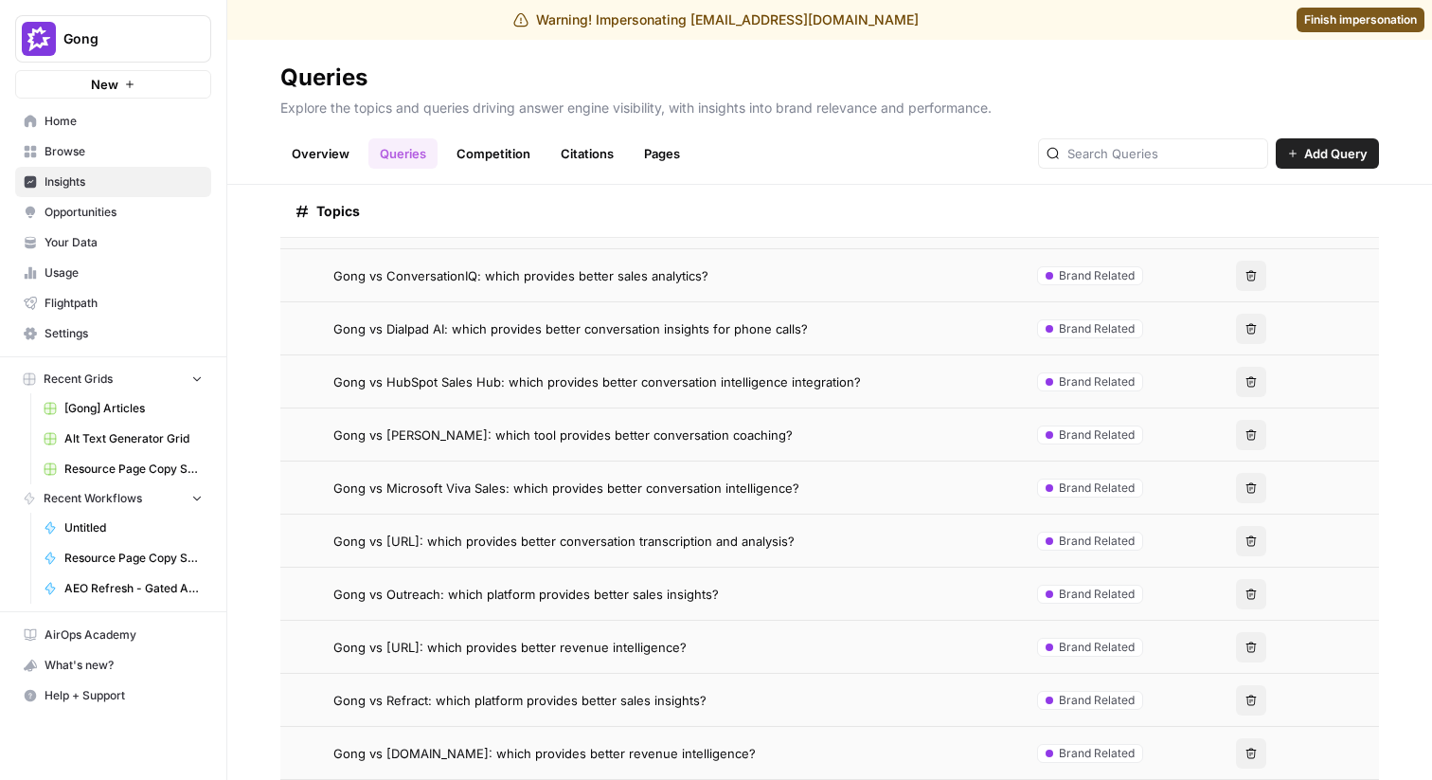
click at [496, 580] on td "Gong vs Outreach: which platform provides better sales insights?" at bounding box center [644, 593] width 729 height 52
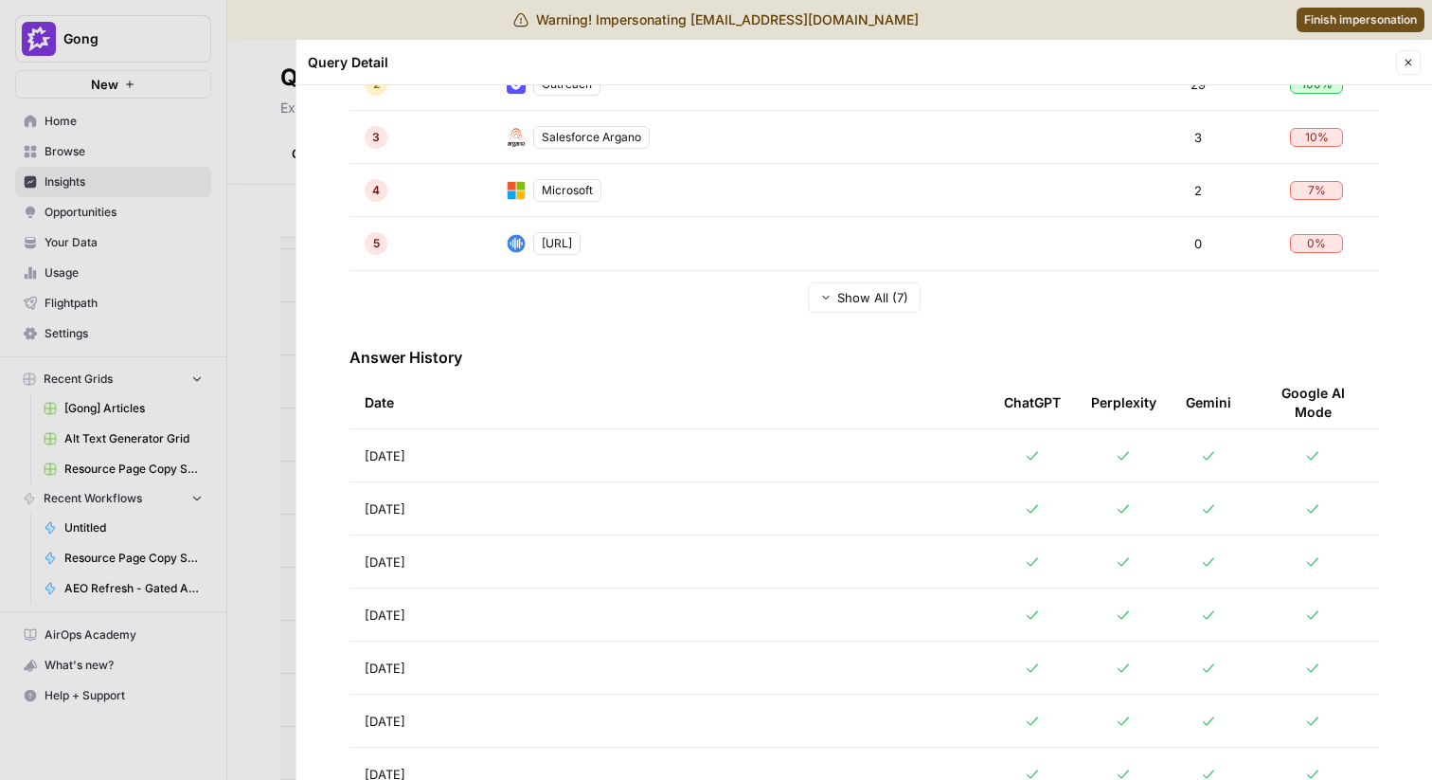
click at [535, 473] on td "Aug 20, 2025" at bounding box center [669, 455] width 639 height 52
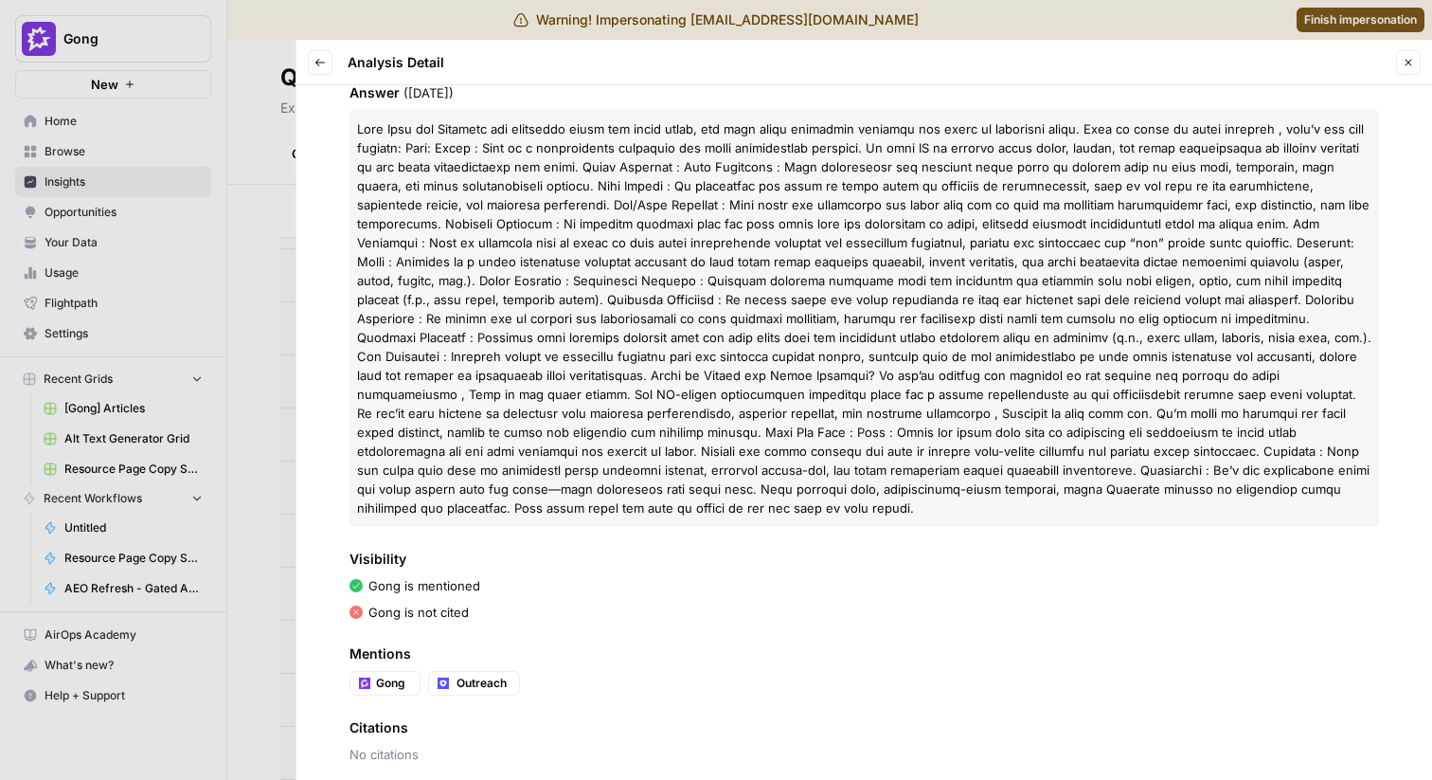
scroll to position [206, 0]
